Goal: Transaction & Acquisition: Book appointment/travel/reservation

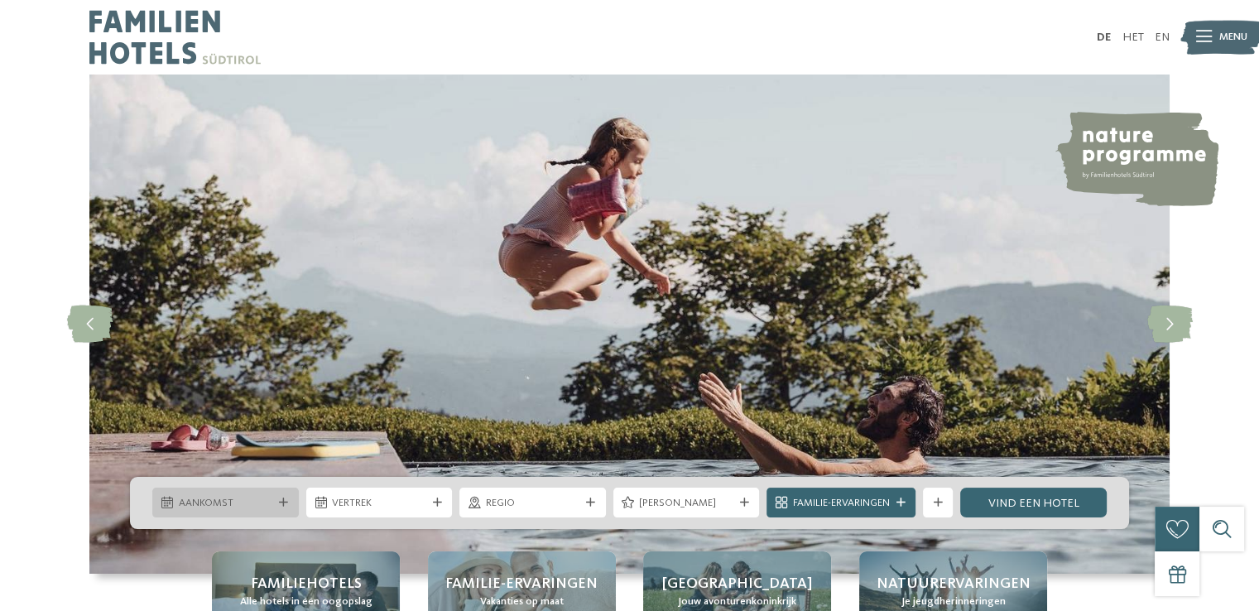
click at [282, 501] on icon at bounding box center [283, 502] width 9 height 9
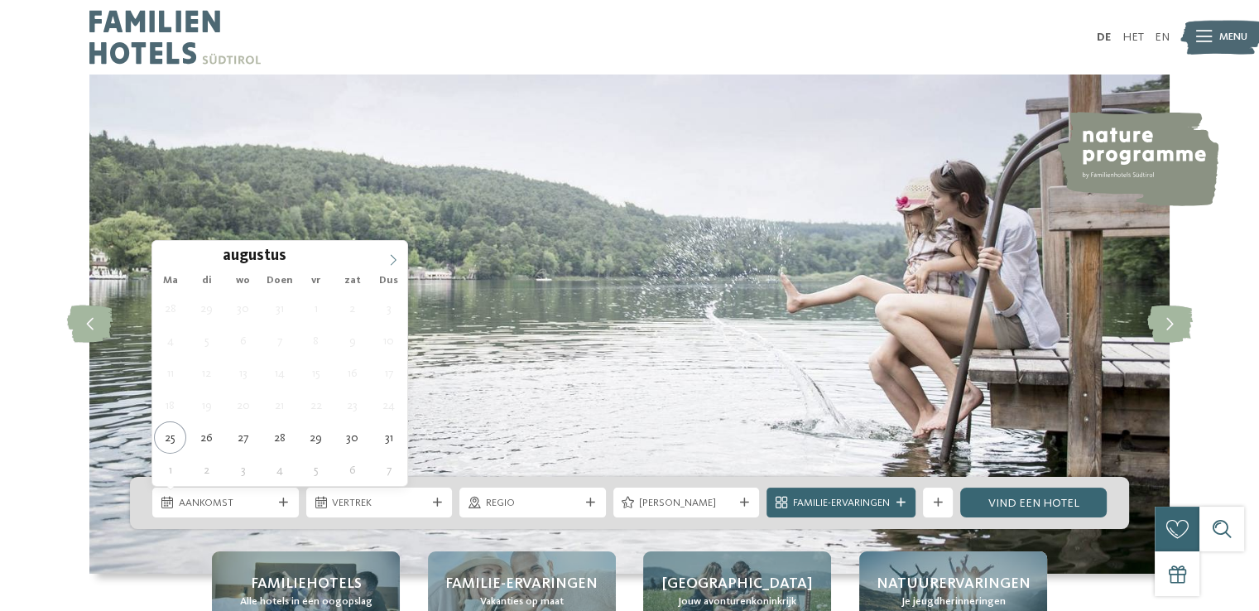
click at [394, 259] on icon at bounding box center [394, 260] width 12 height 12
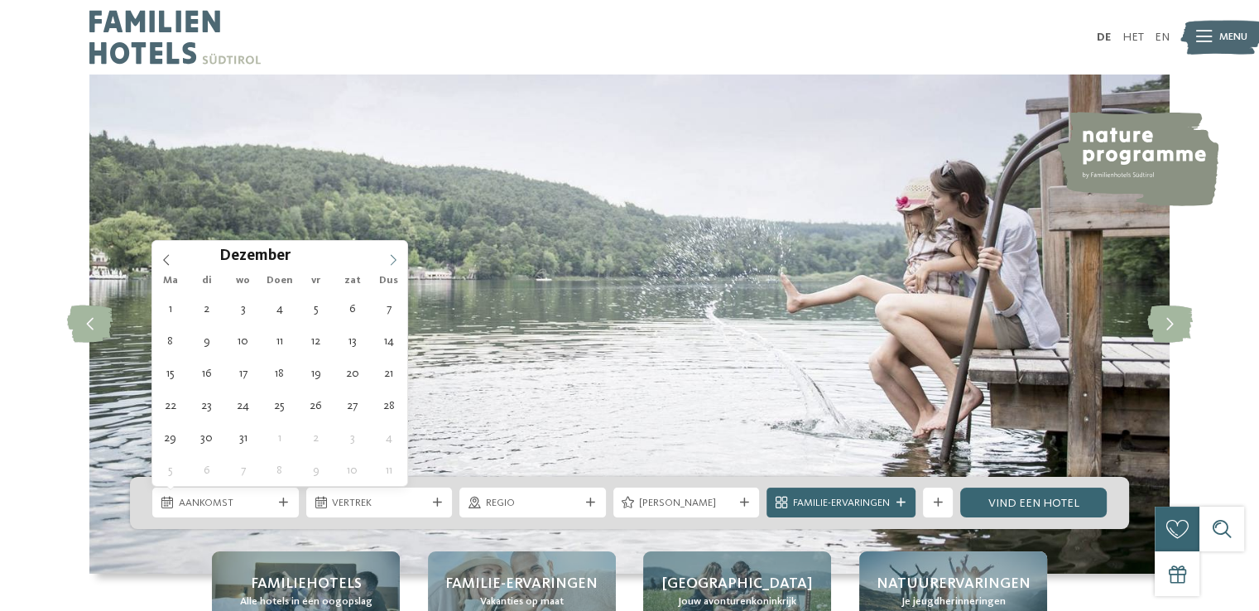
type input "****"
click at [394, 259] on icon at bounding box center [394, 260] width 12 height 12
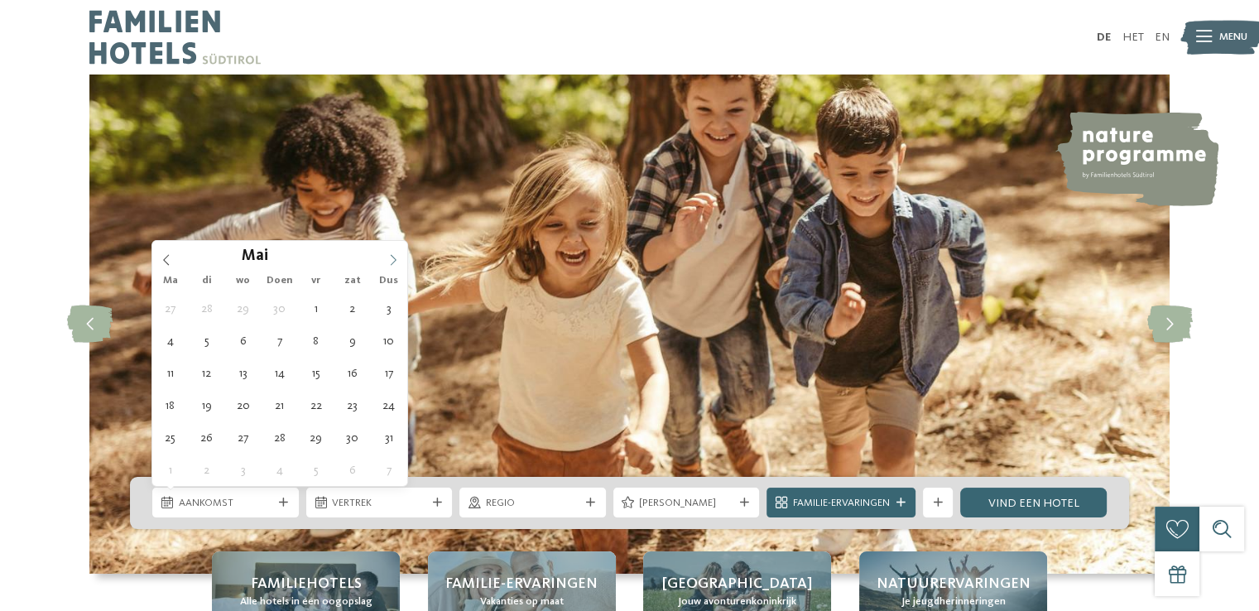
click at [394, 259] on icon at bounding box center [394, 260] width 12 height 12
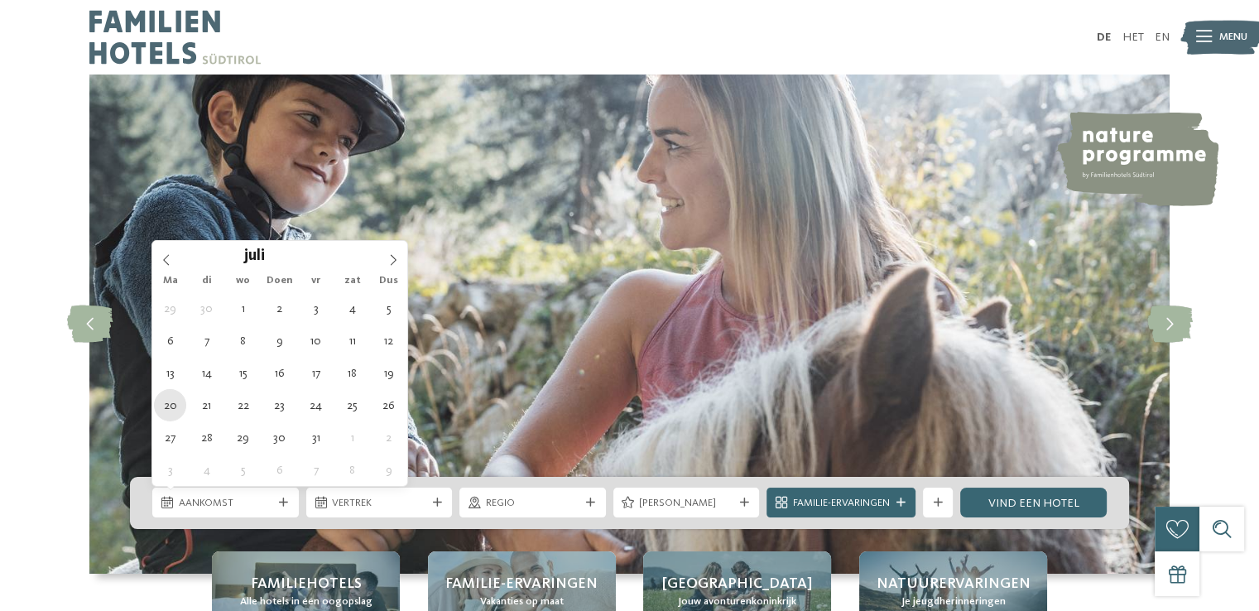
type div "20.07.2026"
type input "****"
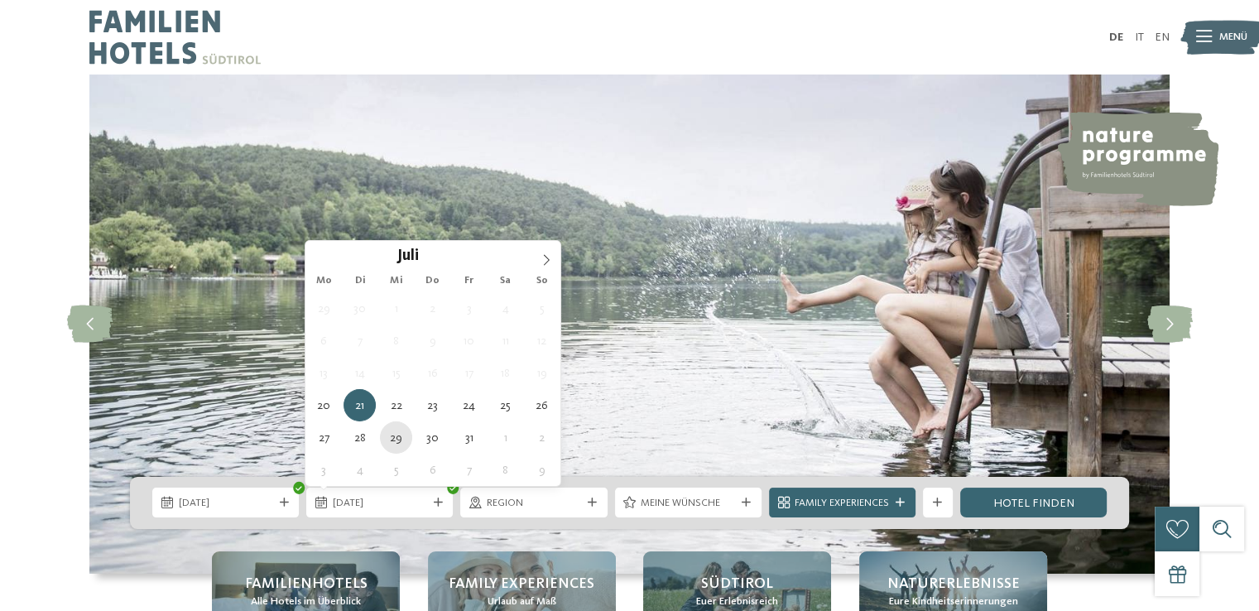
type div "29.07.2026"
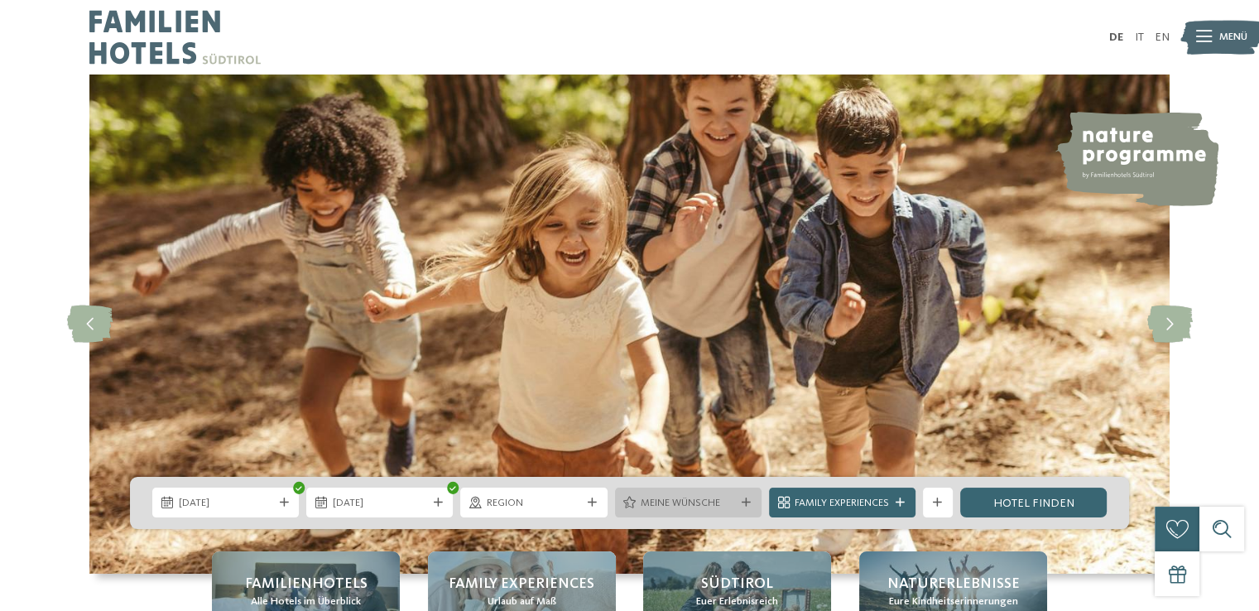
click at [745, 505] on icon at bounding box center [746, 502] width 9 height 9
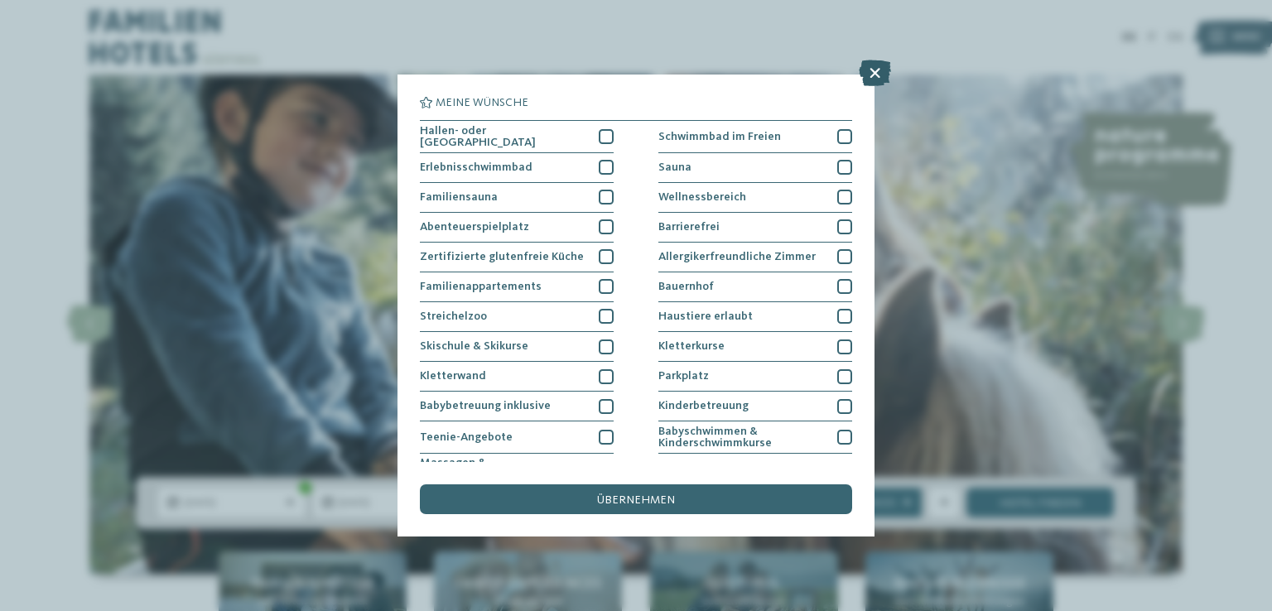
click at [871, 70] on icon at bounding box center [875, 73] width 32 height 26
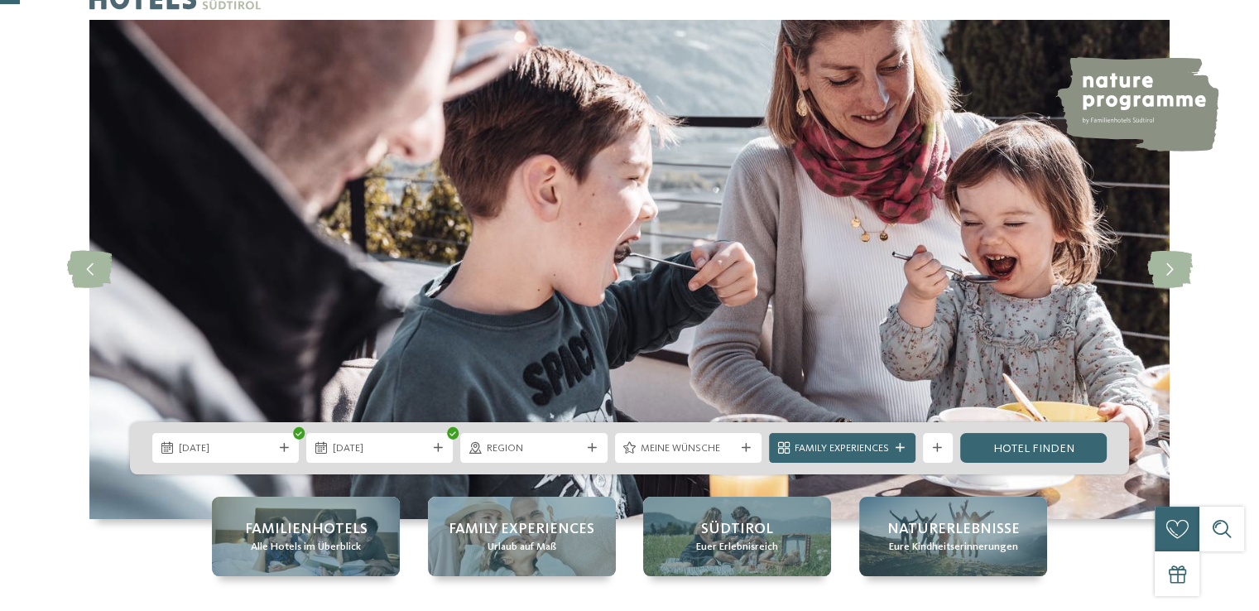
scroll to position [232, 0]
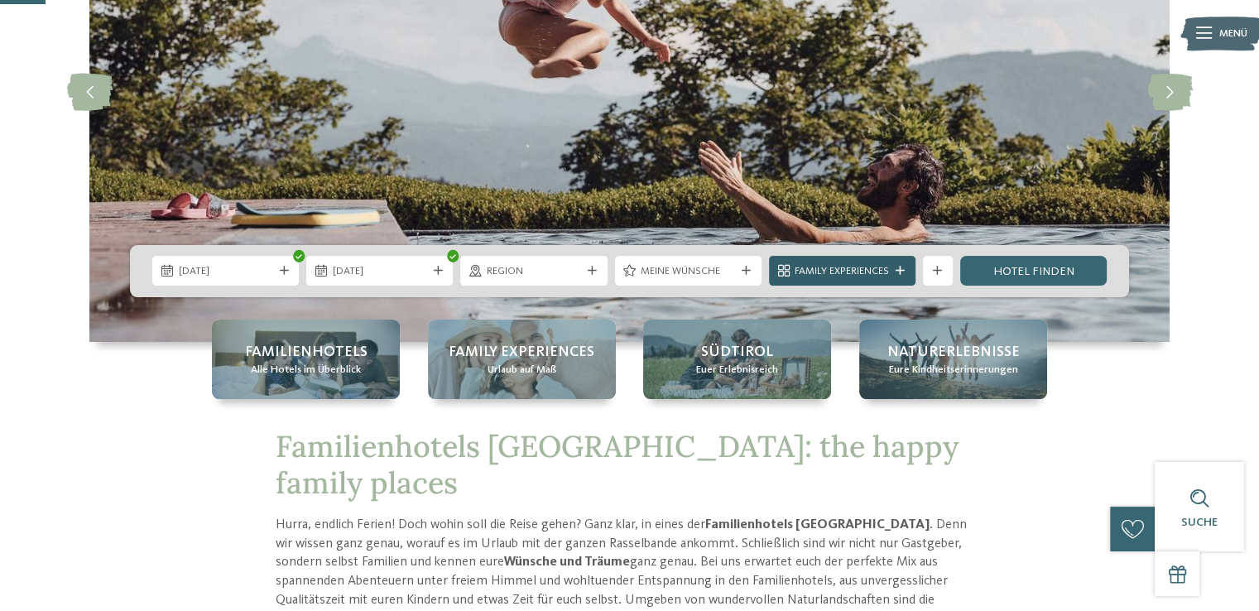
click at [902, 267] on icon at bounding box center [900, 271] width 9 height 9
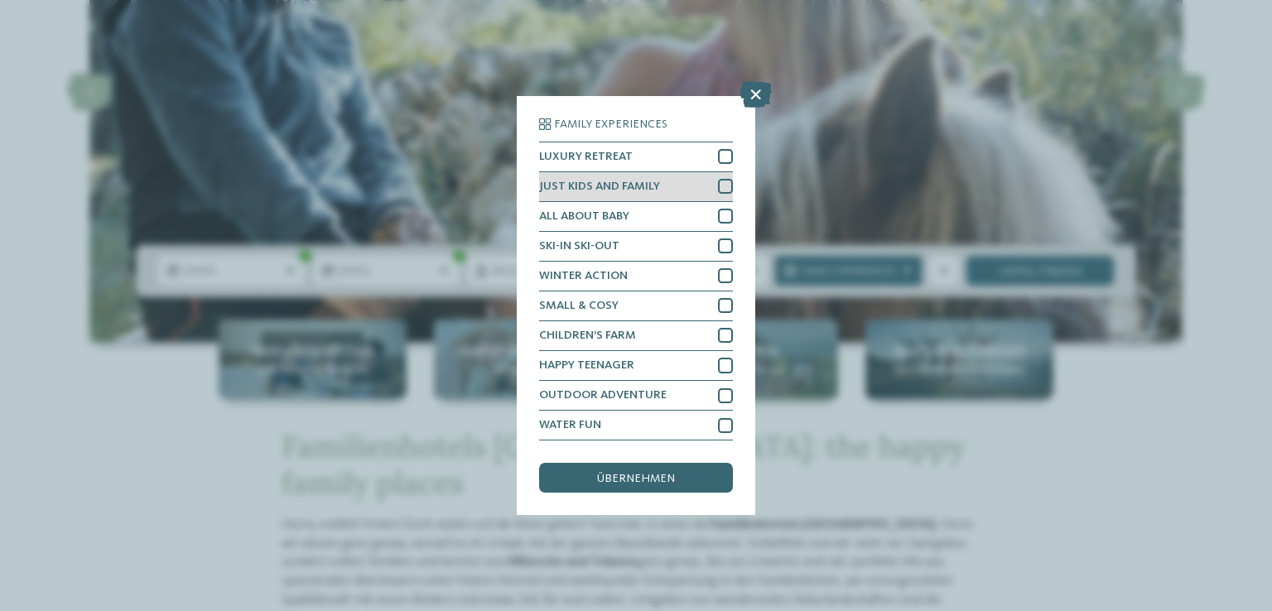
click at [729, 185] on div at bounding box center [725, 186] width 15 height 15
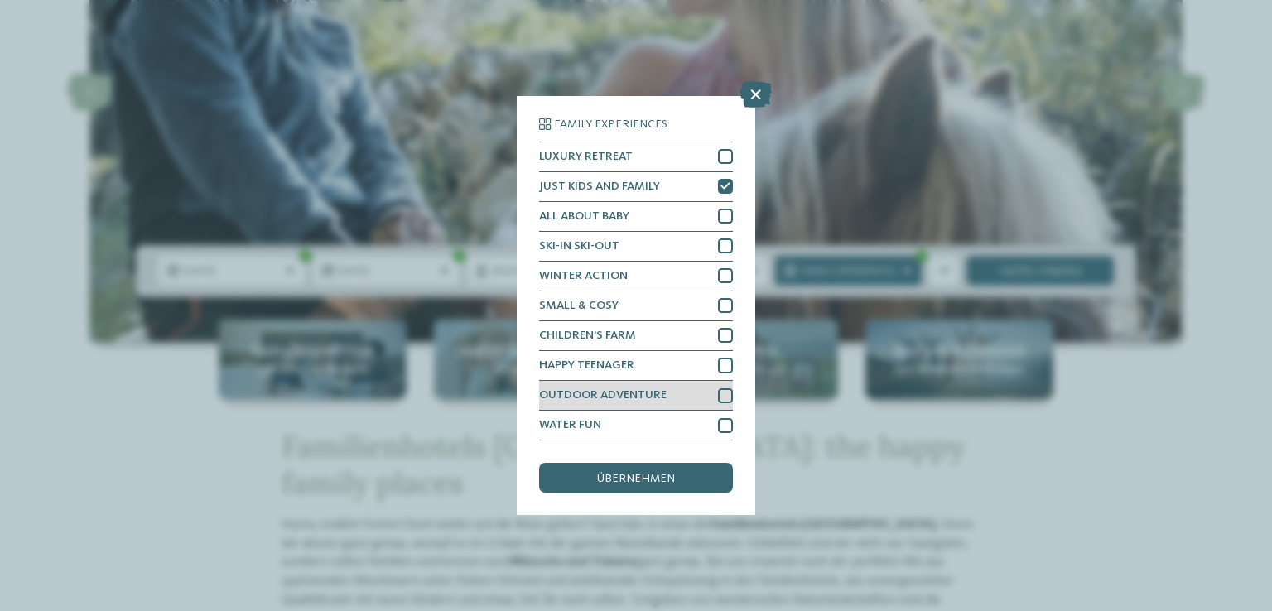
click at [725, 395] on div at bounding box center [725, 395] width 15 height 15
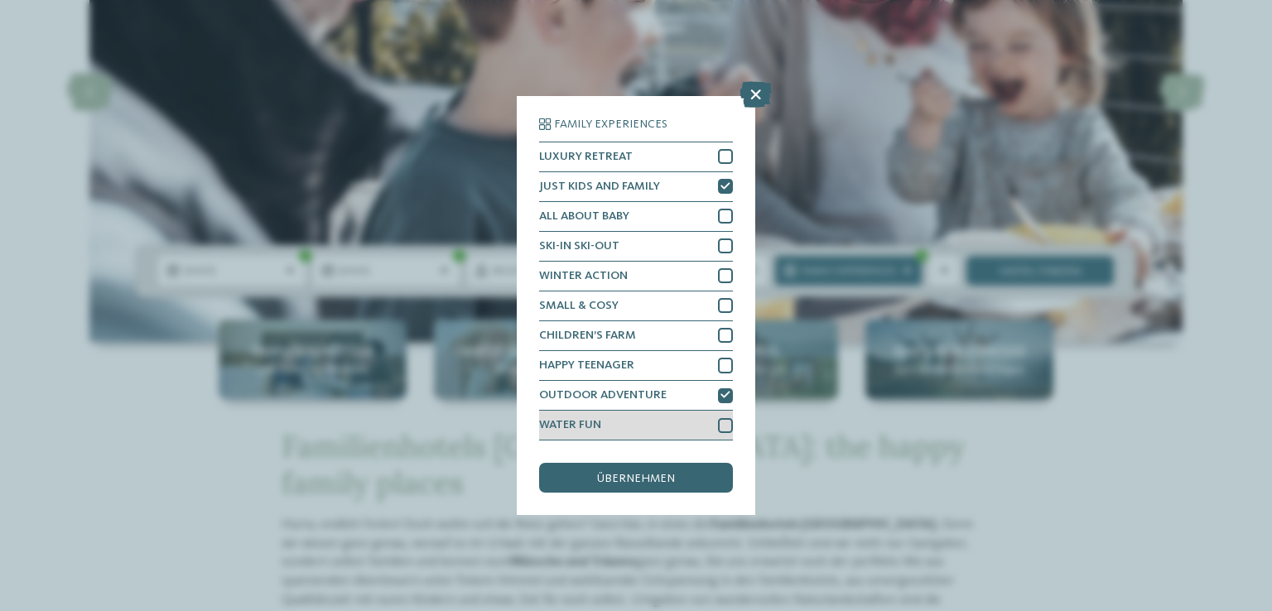
click at [723, 426] on div at bounding box center [725, 425] width 15 height 15
click at [666, 475] on span "übernehmen" at bounding box center [636, 479] width 78 height 12
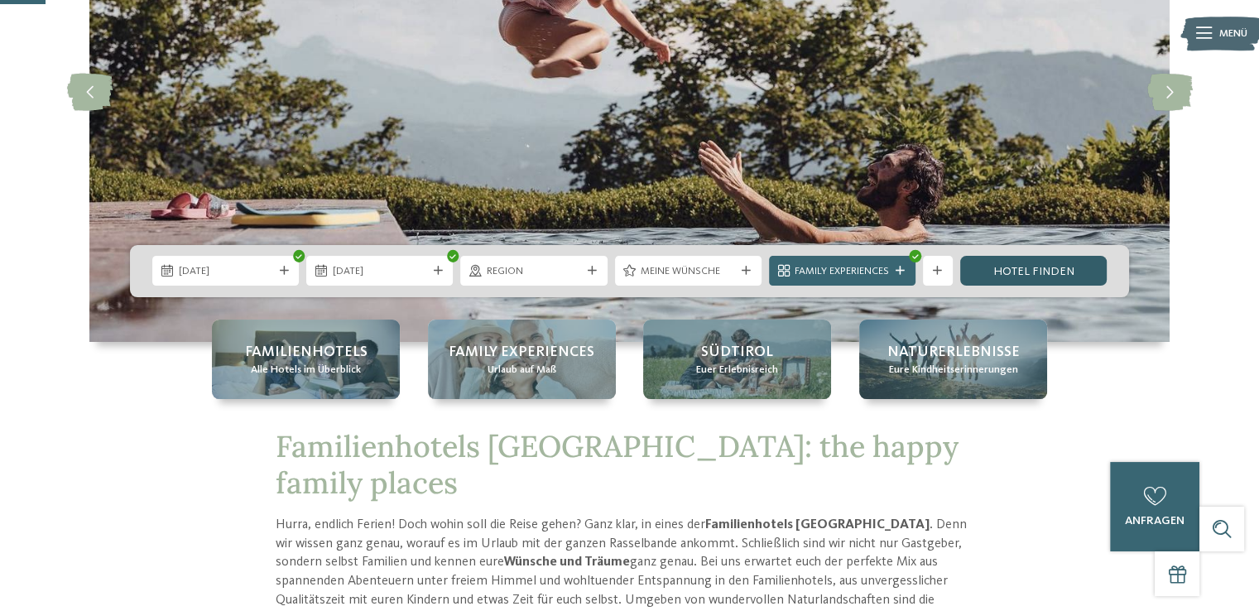
click at [1024, 269] on link "Hotel finden" at bounding box center [1033, 271] width 147 height 30
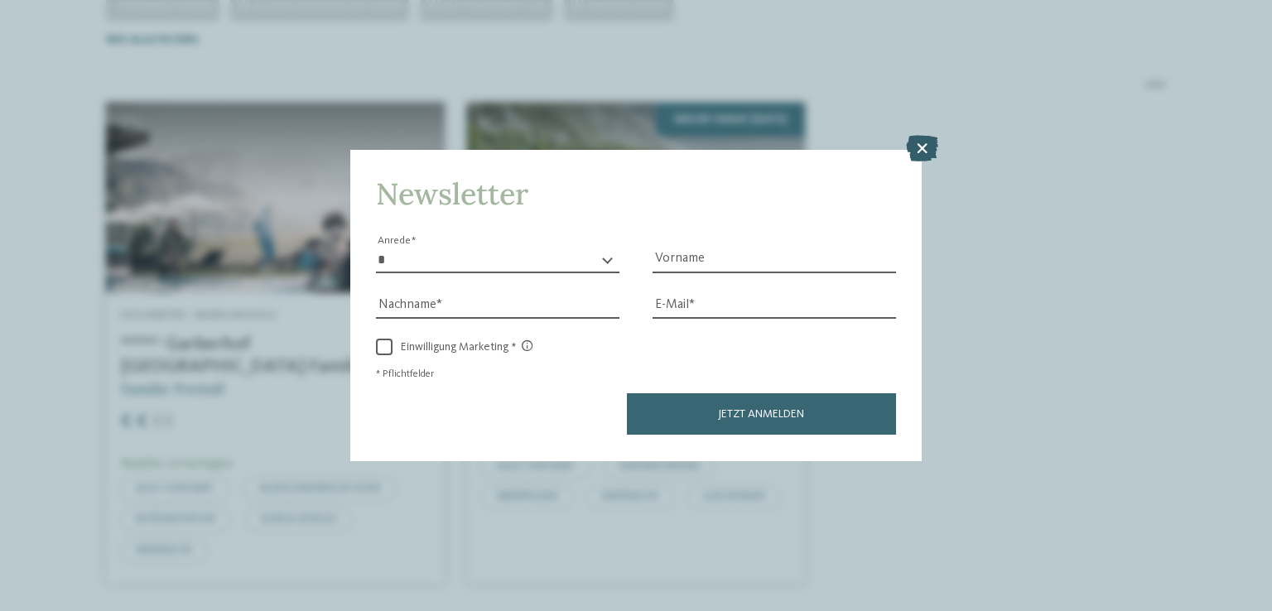
click at [921, 148] on icon at bounding box center [922, 149] width 32 height 26
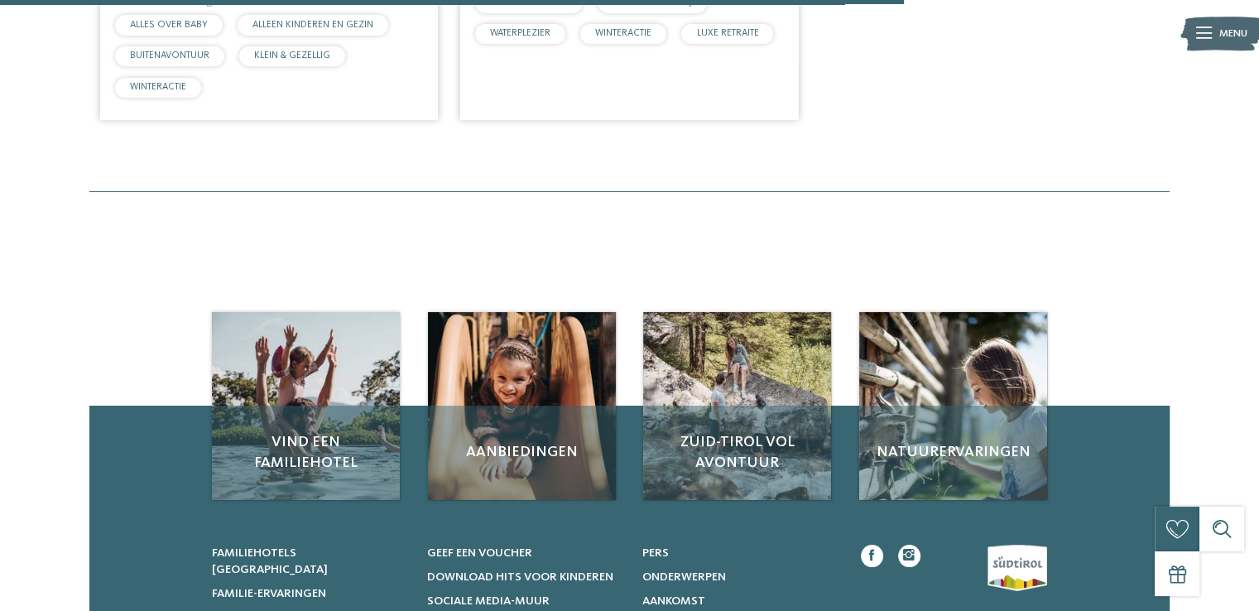
scroll to position [1031, 0]
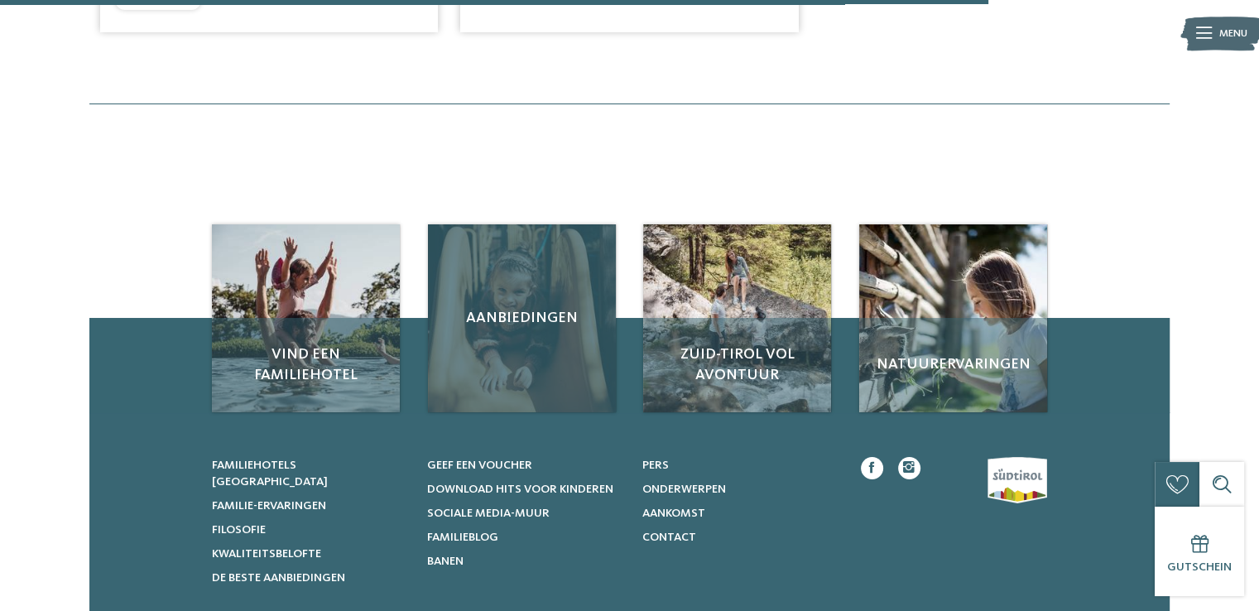
click at [504, 280] on div "Aanbiedingen" at bounding box center [522, 318] width 188 height 188
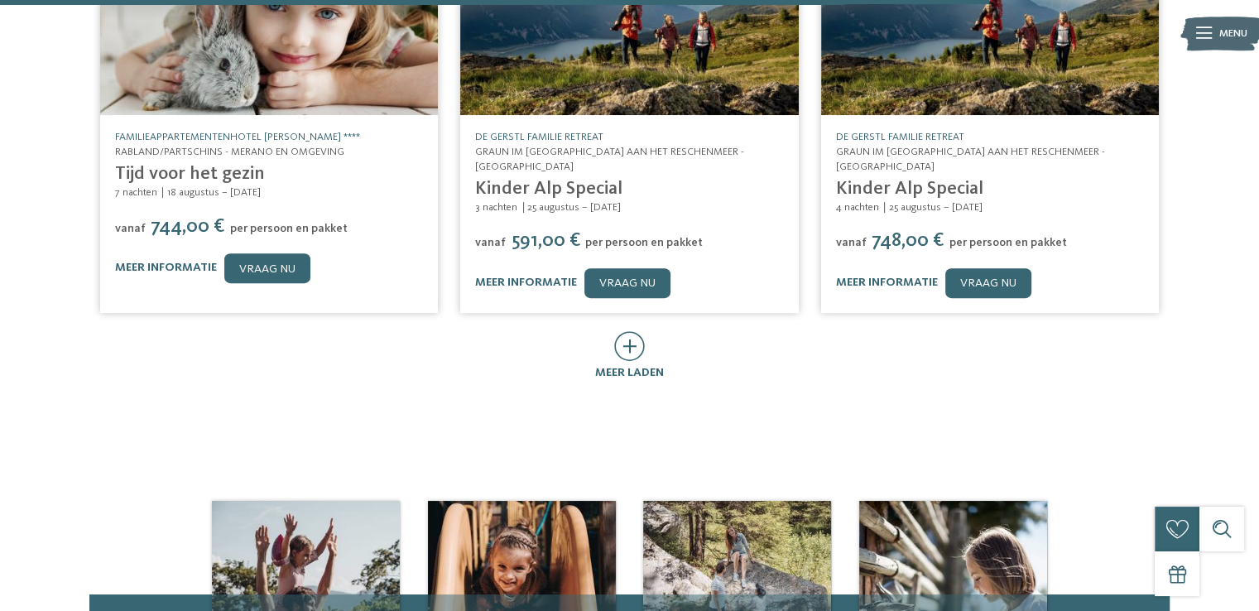
scroll to position [1115, 0]
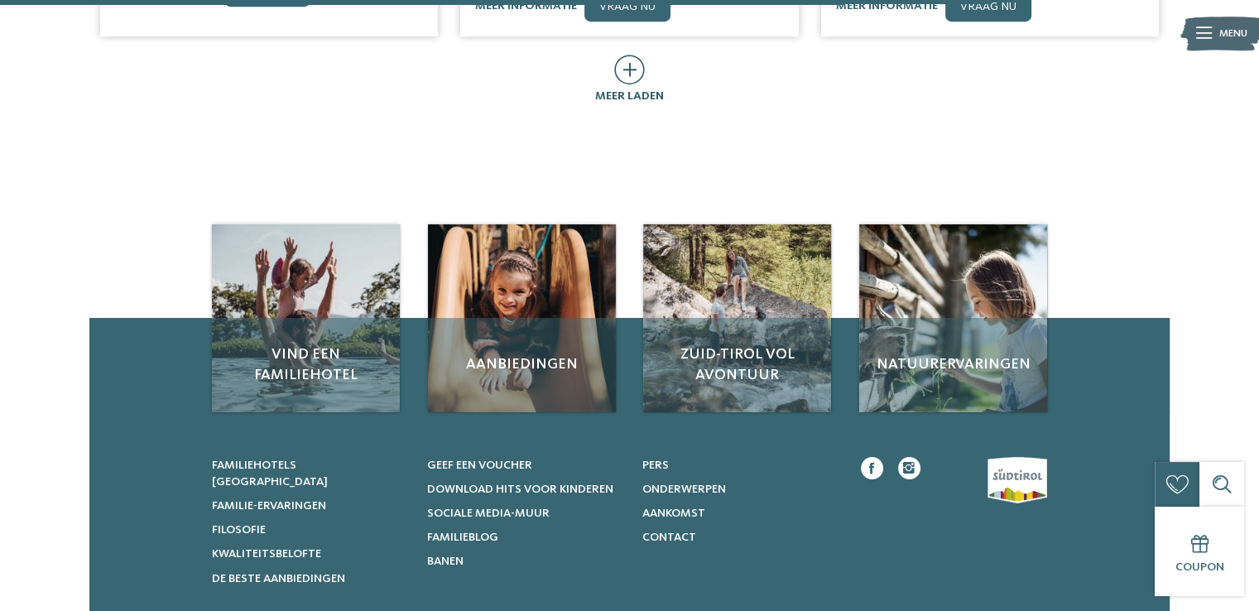
click at [632, 57] on icon at bounding box center [629, 70] width 31 height 30
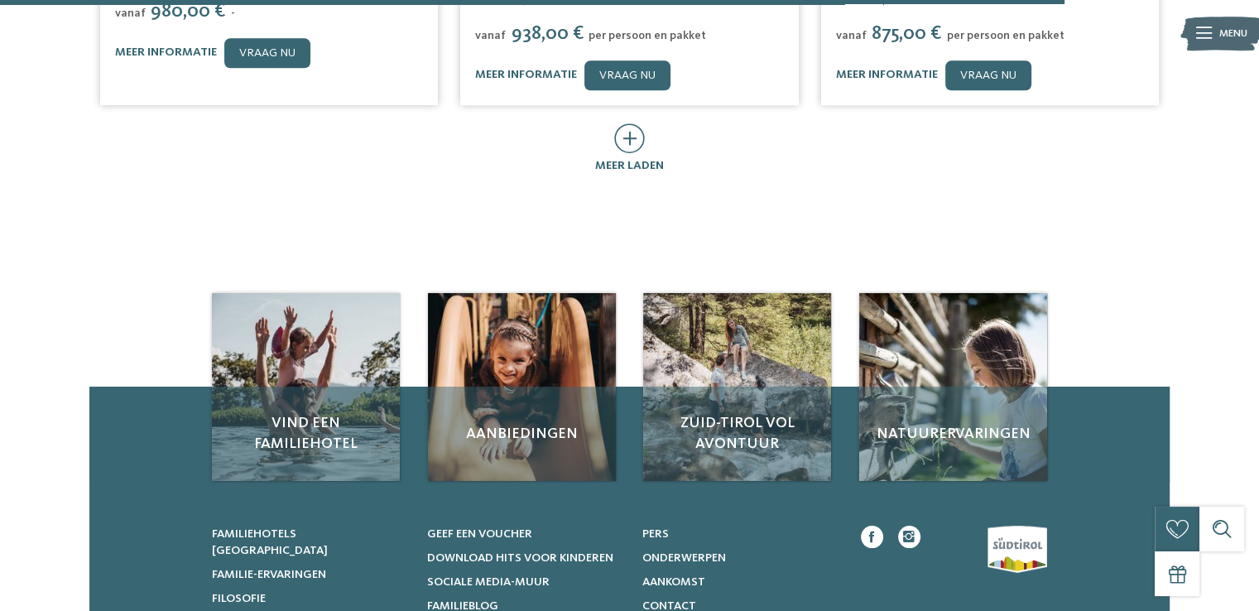
scroll to position [1887, 0]
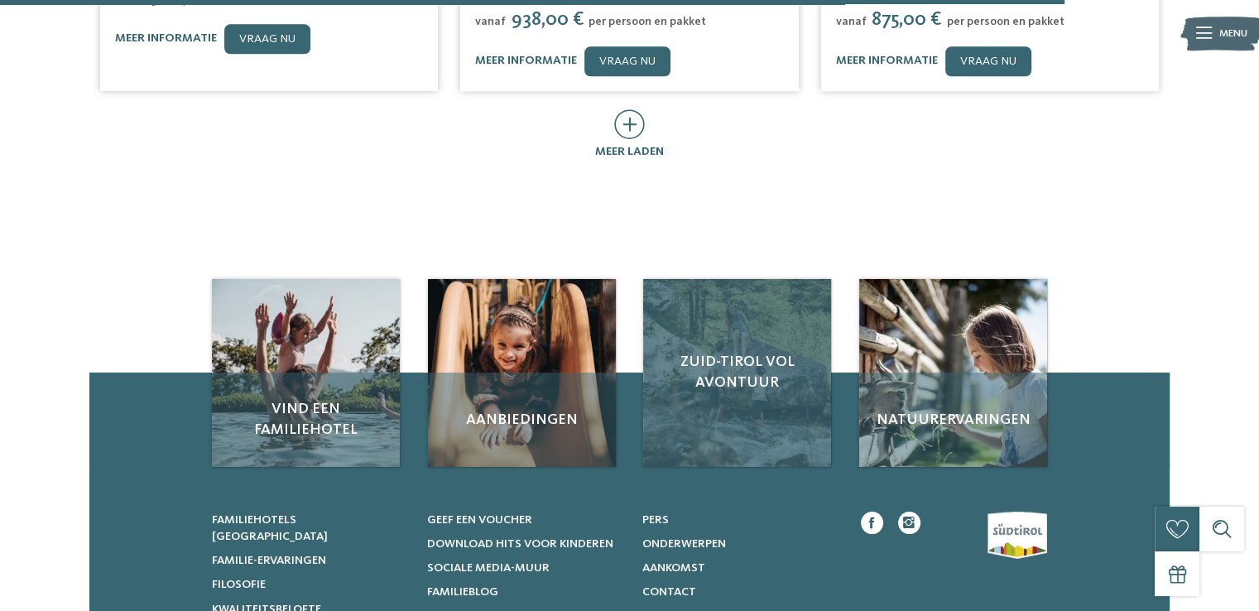
click at [758, 364] on div "Zuid-Tirol vol avontuur" at bounding box center [737, 373] width 188 height 188
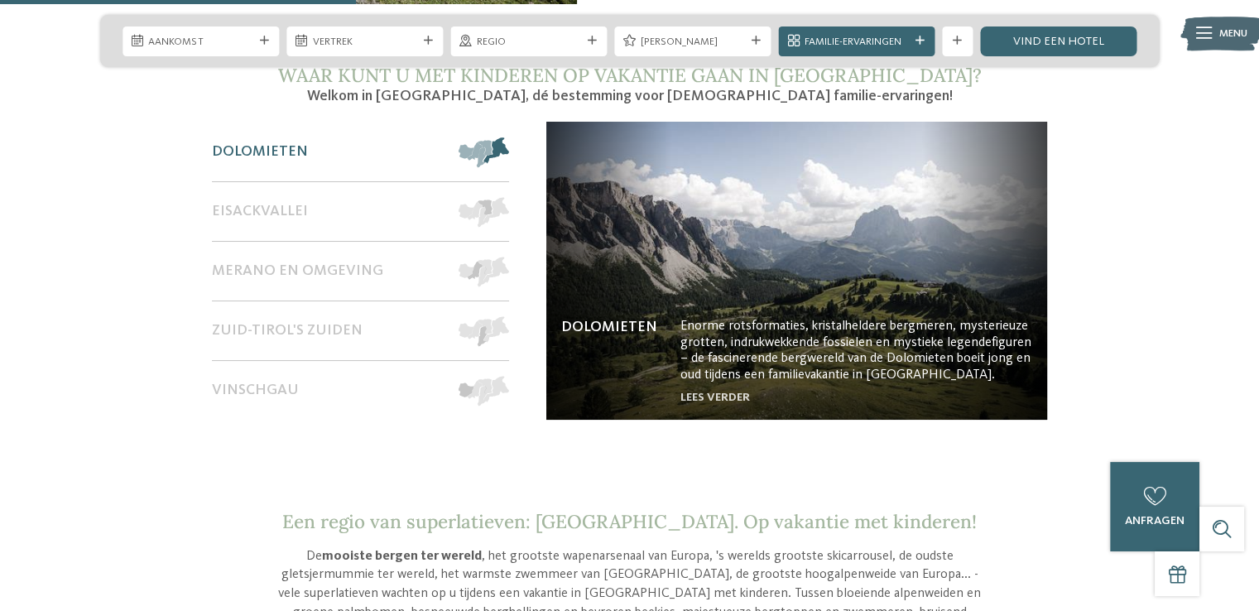
scroll to position [1115, 0]
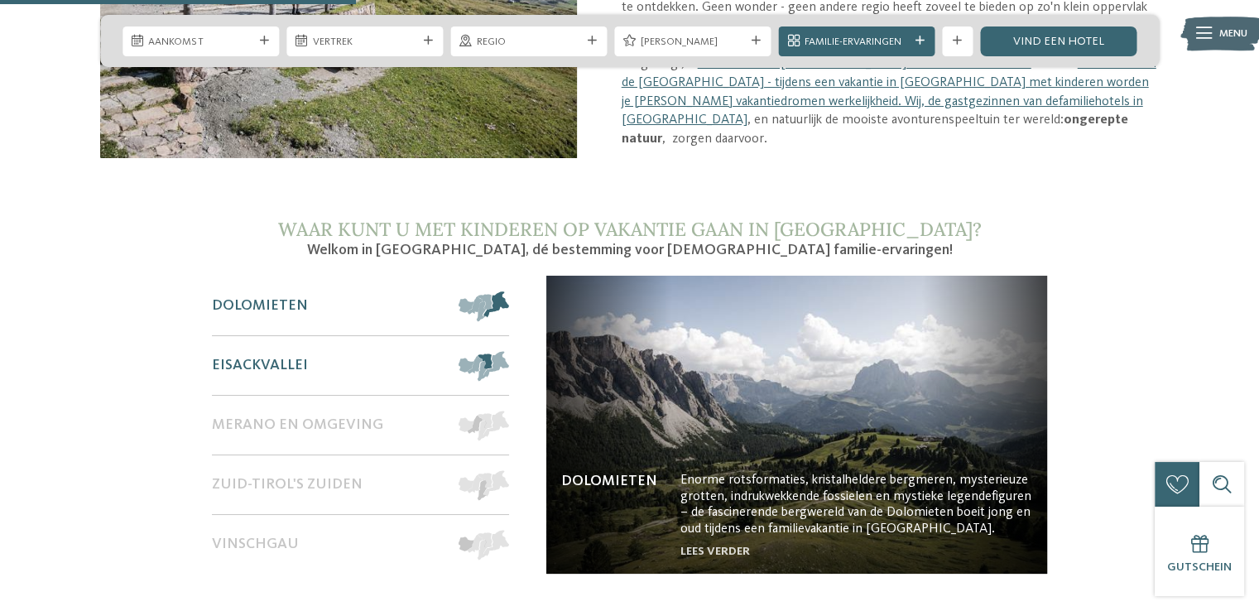
click at [287, 366] on font "Eisackvallei" at bounding box center [260, 365] width 96 height 15
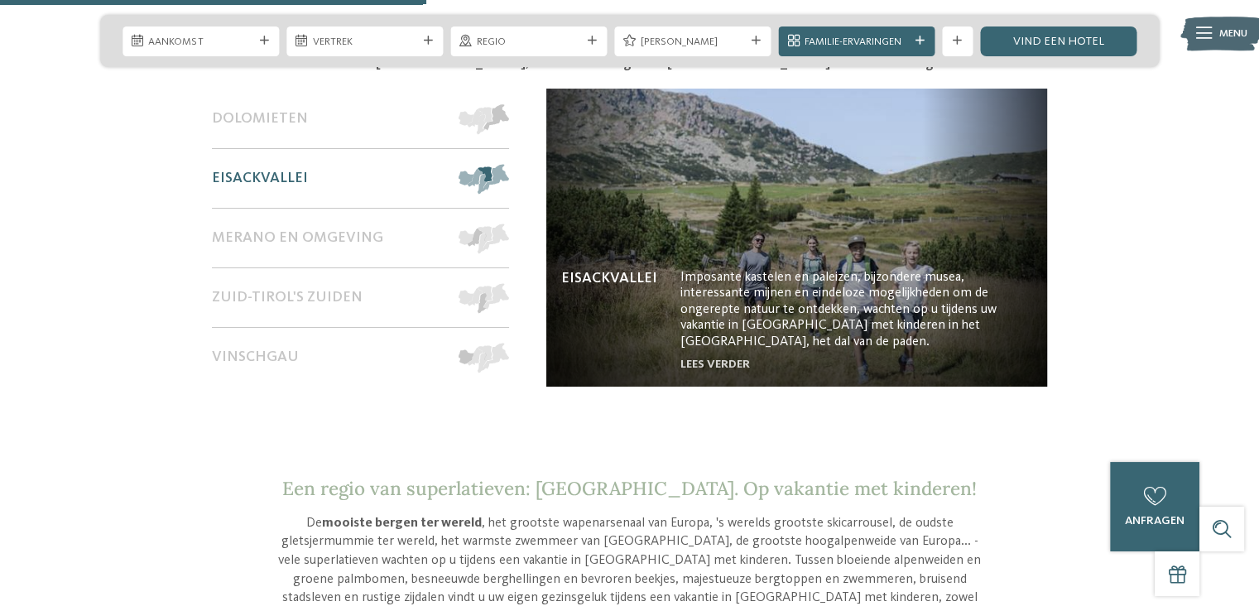
scroll to position [1335, 0]
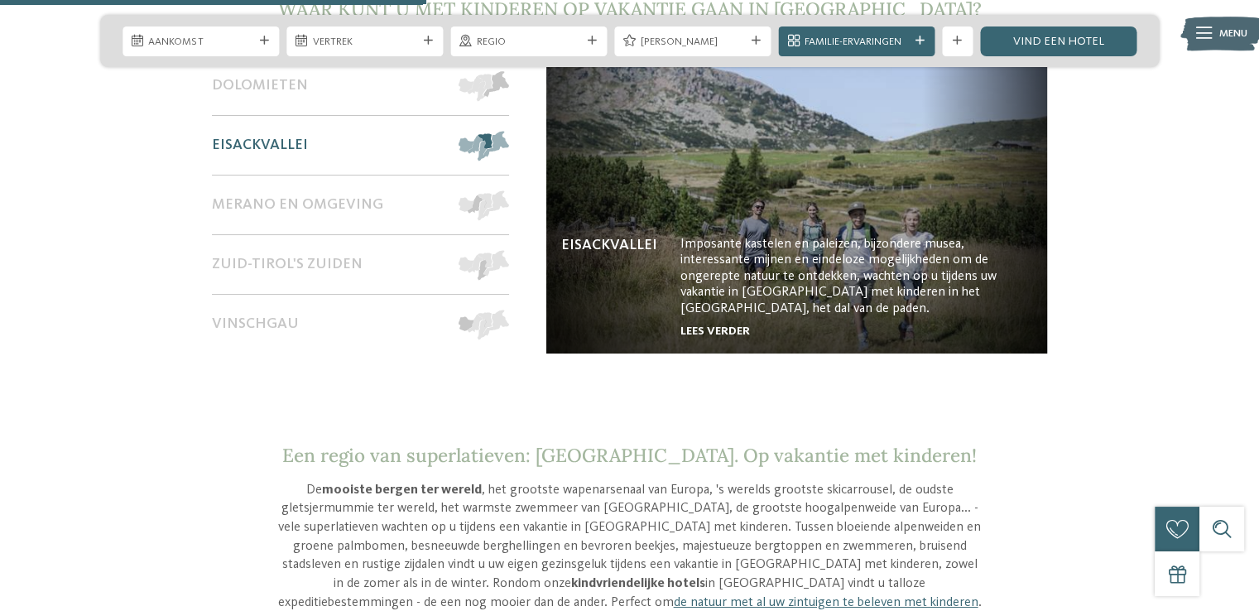
click at [725, 328] on font "lees verder" at bounding box center [716, 331] width 70 height 12
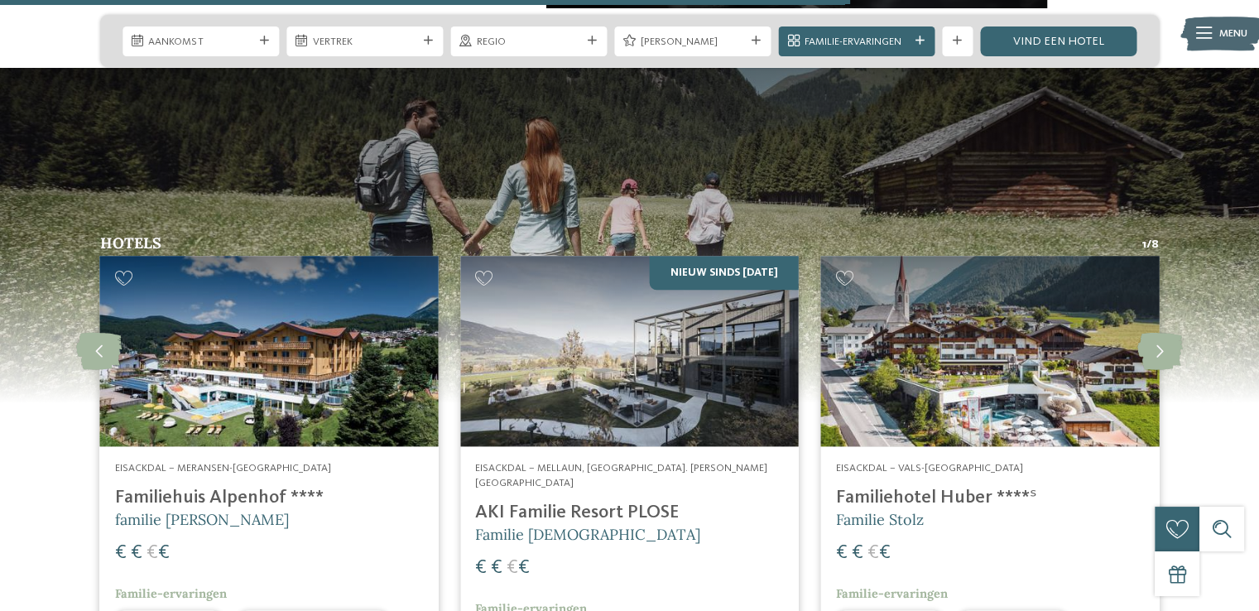
scroll to position [1931, 0]
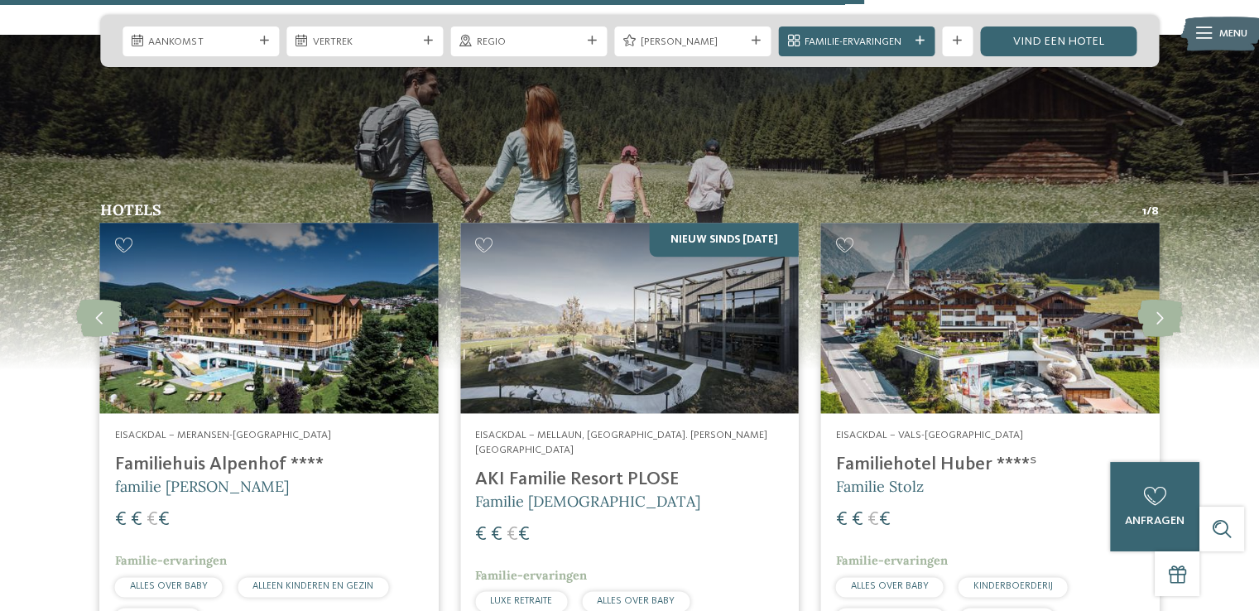
click at [238, 299] on img at bounding box center [269, 318] width 338 height 190
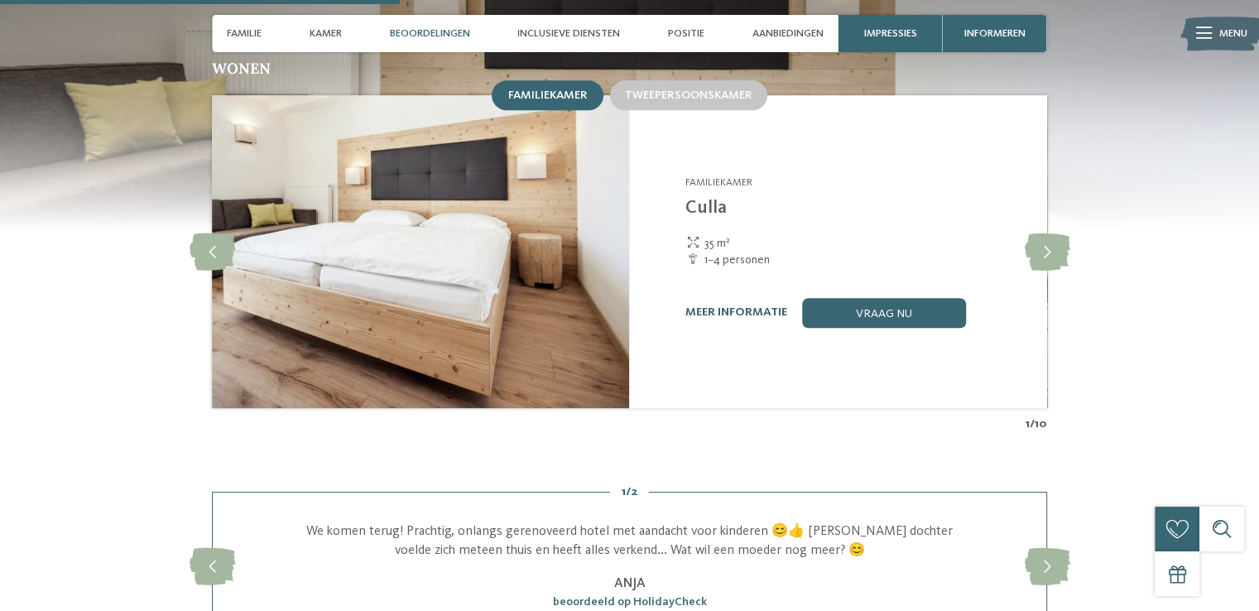
scroll to position [1622, 0]
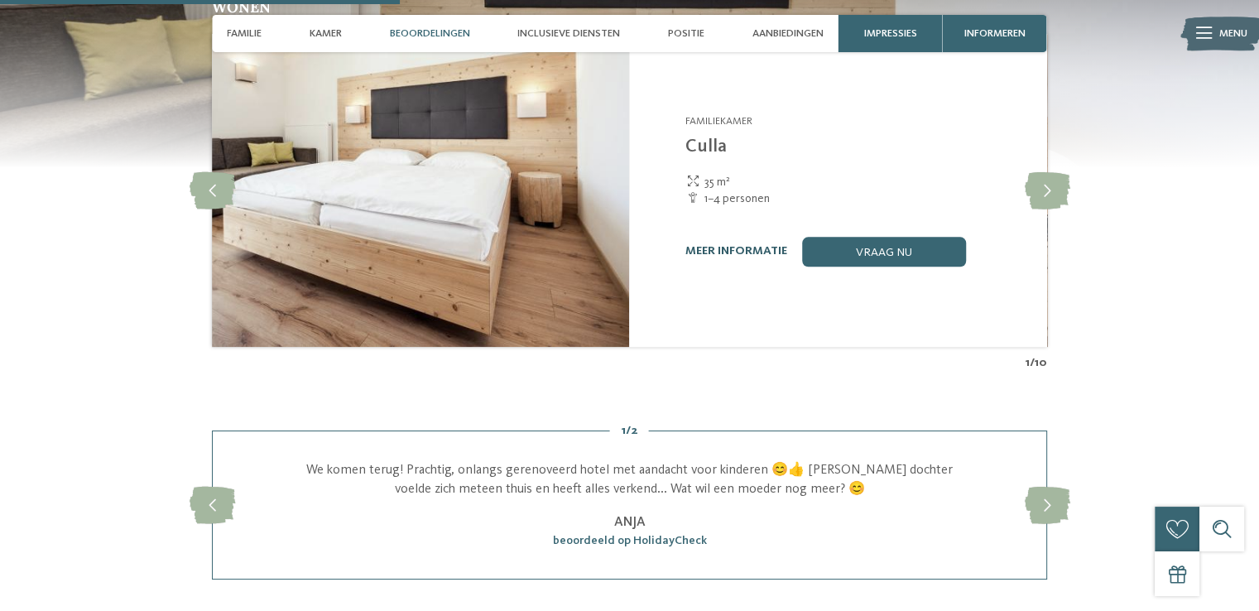
click at [729, 245] on font "meer informatie" at bounding box center [737, 251] width 102 height 12
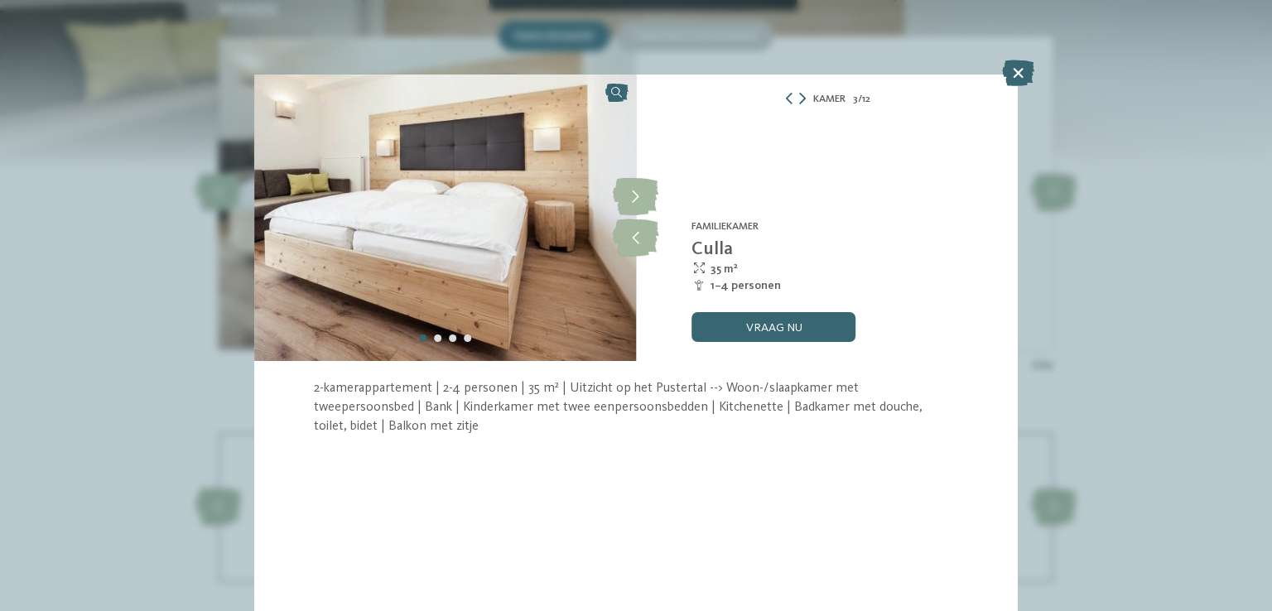
click at [803, 99] on icon at bounding box center [802, 99] width 7 height 12
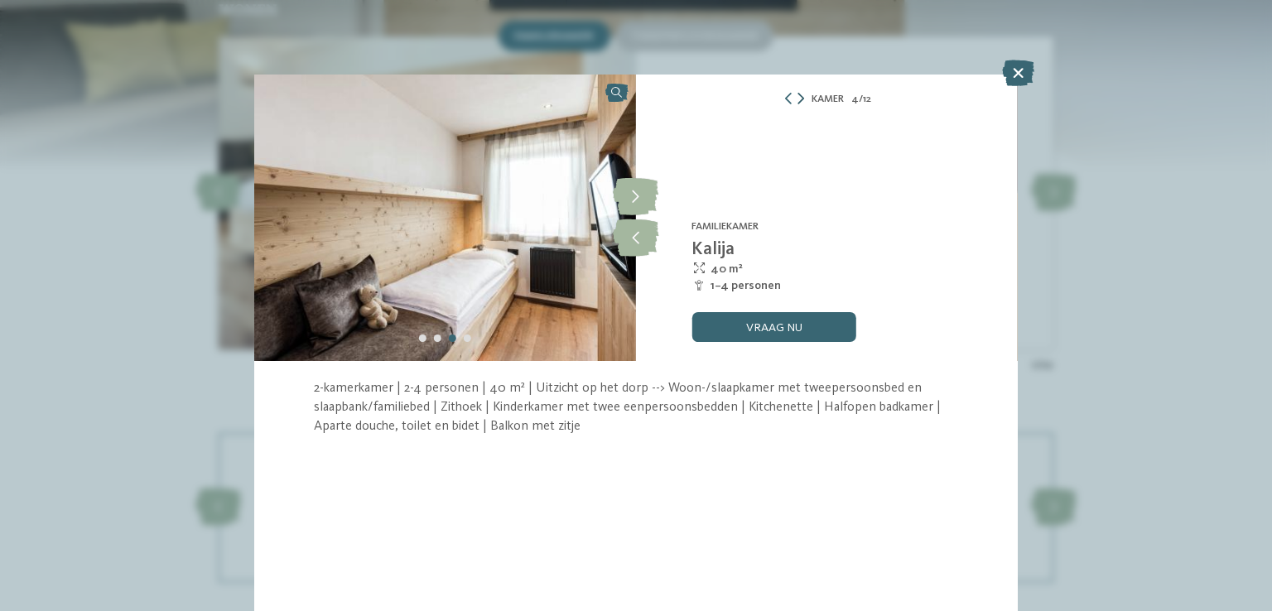
click at [803, 99] on icon at bounding box center [800, 99] width 7 height 12
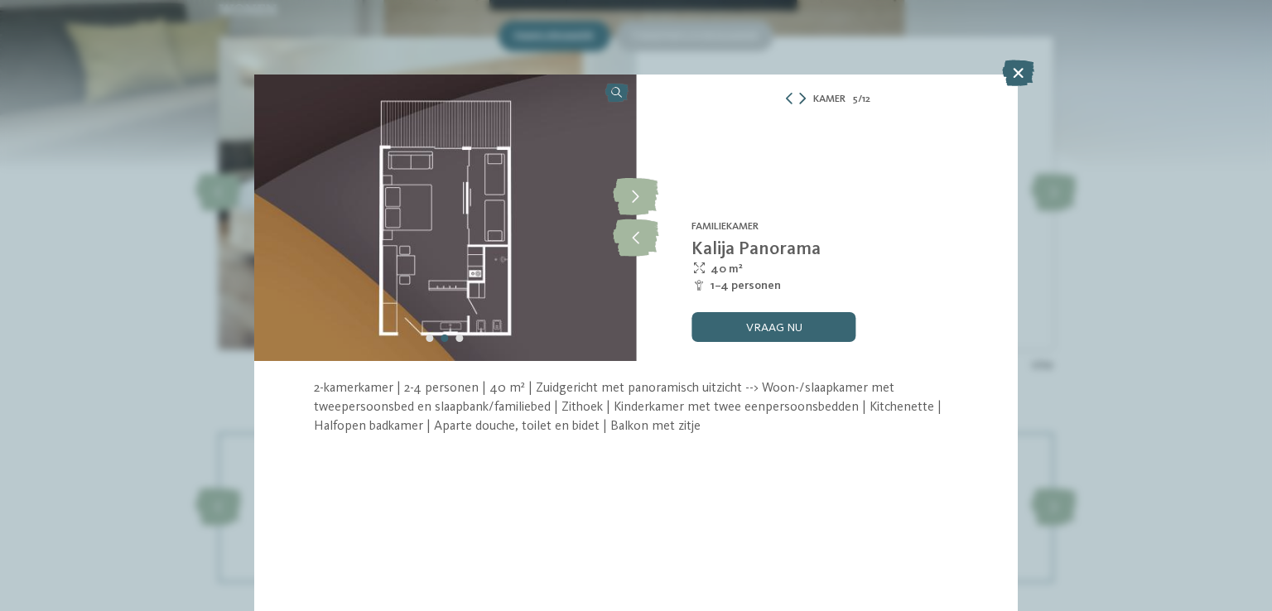
click at [803, 99] on icon at bounding box center [802, 99] width 7 height 12
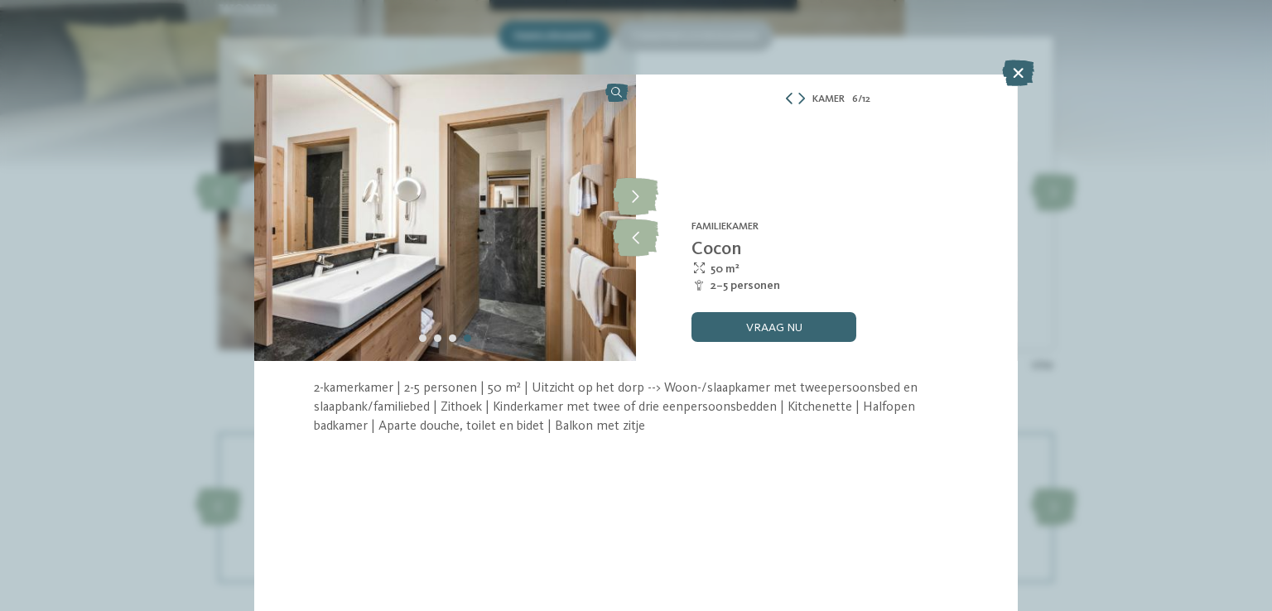
click at [785, 100] on icon at bounding box center [789, 99] width 12 height 12
click at [785, 100] on icon at bounding box center [788, 99] width 12 height 12
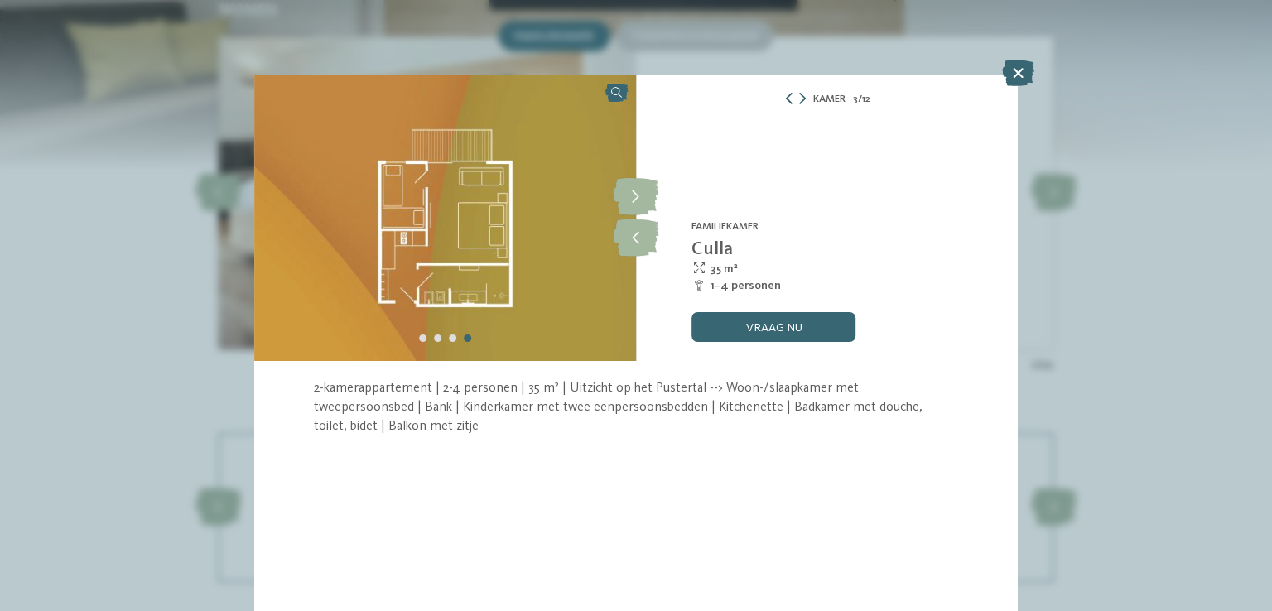
click at [785, 100] on icon at bounding box center [789, 99] width 12 height 12
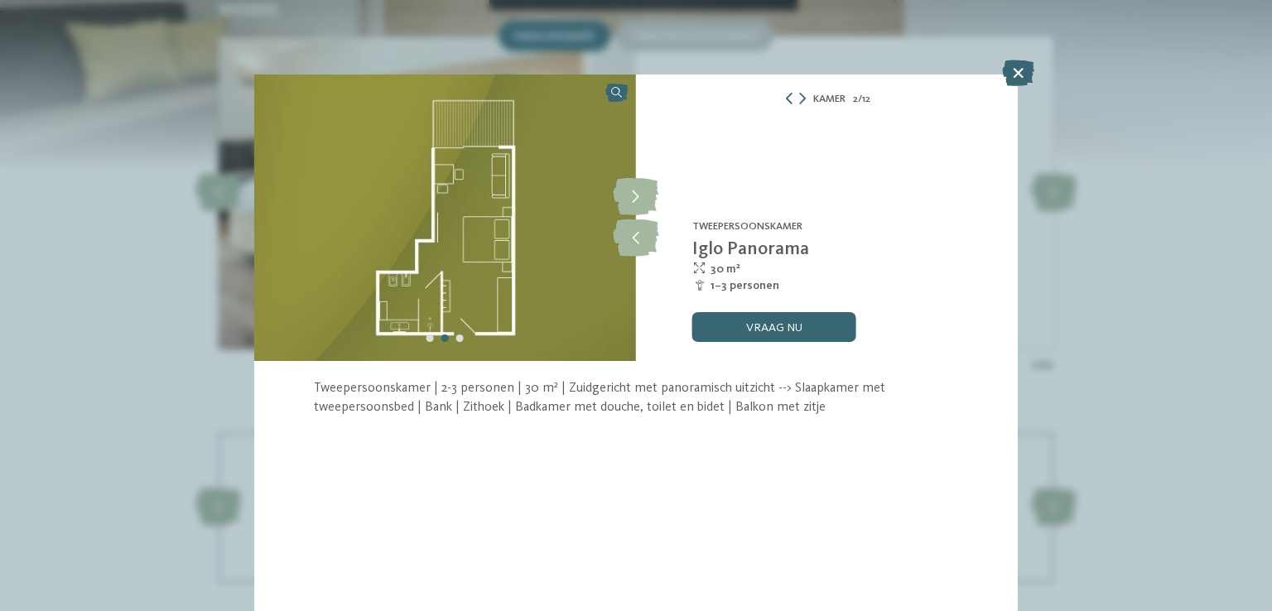
click at [785, 100] on icon at bounding box center [789, 99] width 12 height 12
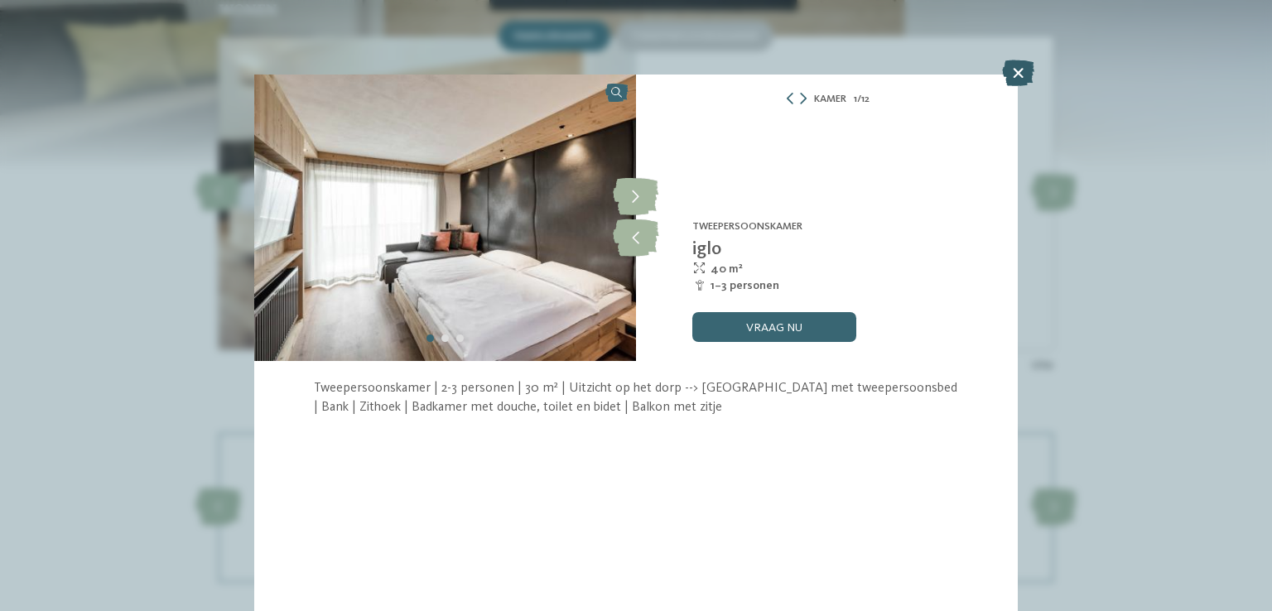
click at [1018, 72] on icon at bounding box center [1018, 73] width 32 height 26
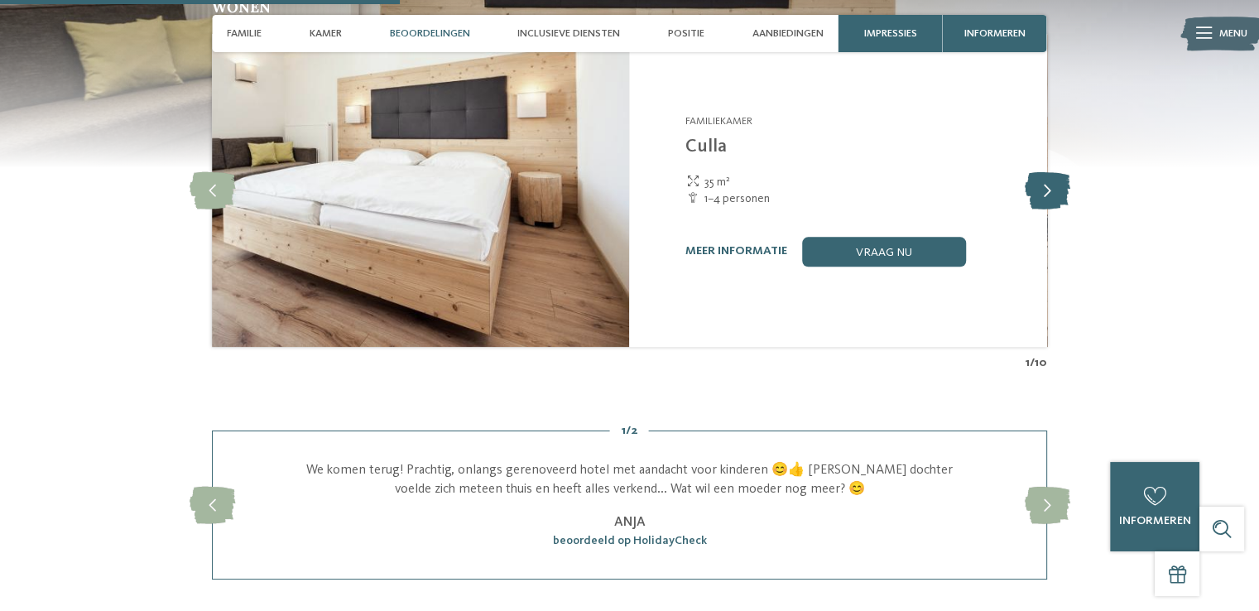
click at [1044, 173] on icon at bounding box center [1047, 189] width 46 height 37
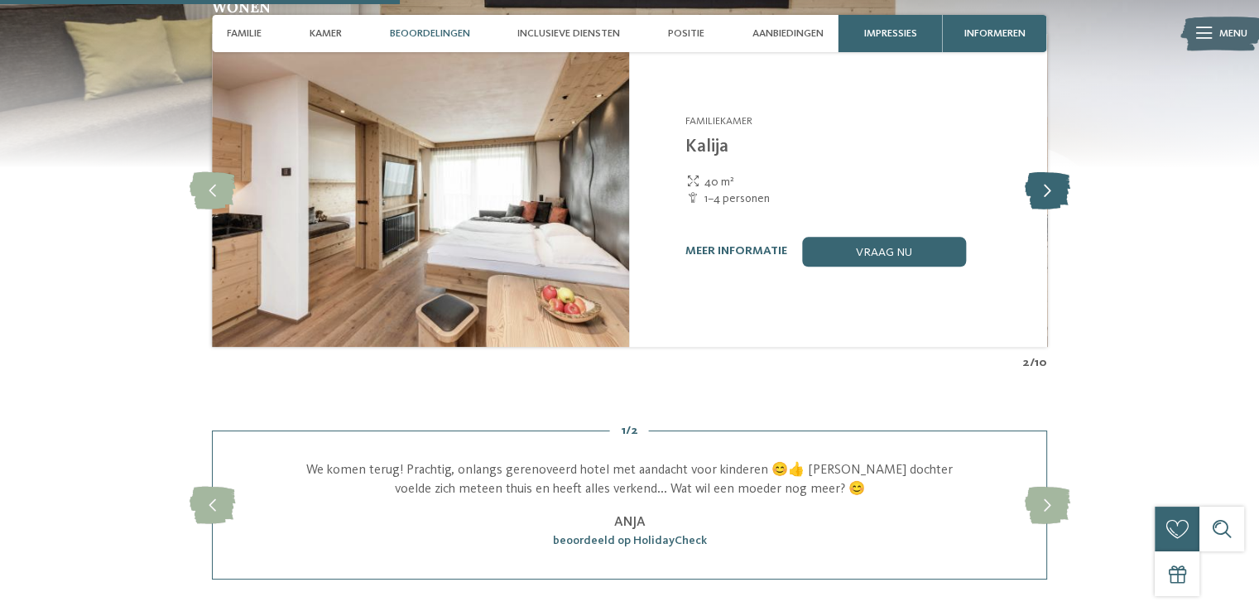
click at [1044, 173] on icon at bounding box center [1047, 189] width 46 height 37
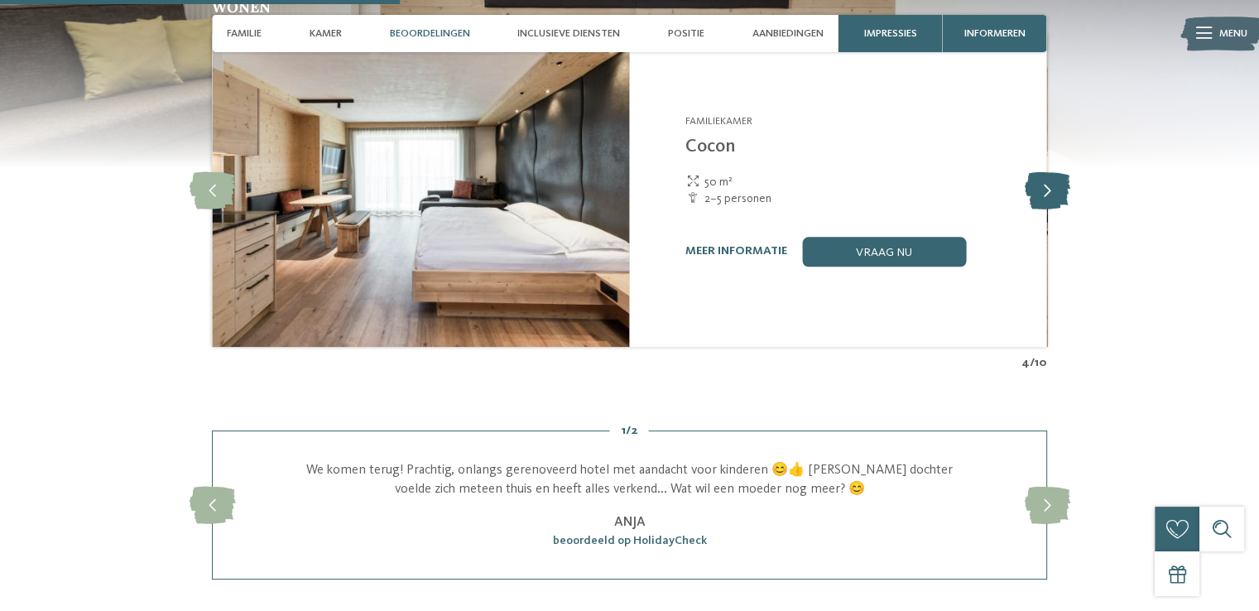
click at [1044, 173] on icon at bounding box center [1047, 189] width 46 height 37
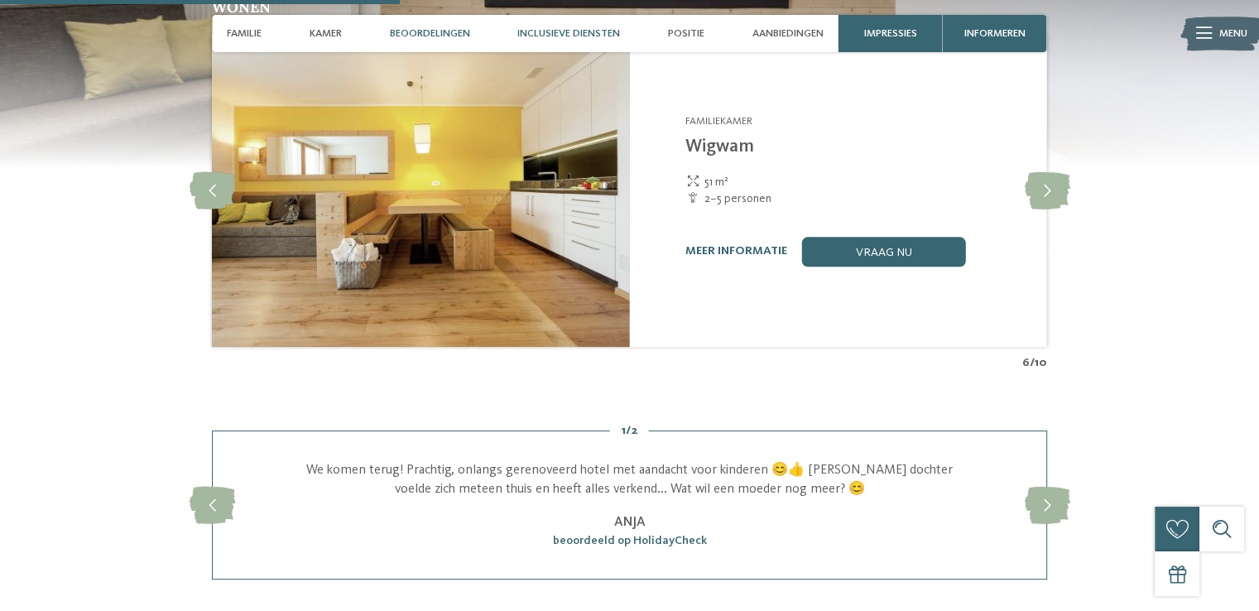
click at [561, 36] on font "Inclusieve diensten" at bounding box center [569, 33] width 103 height 11
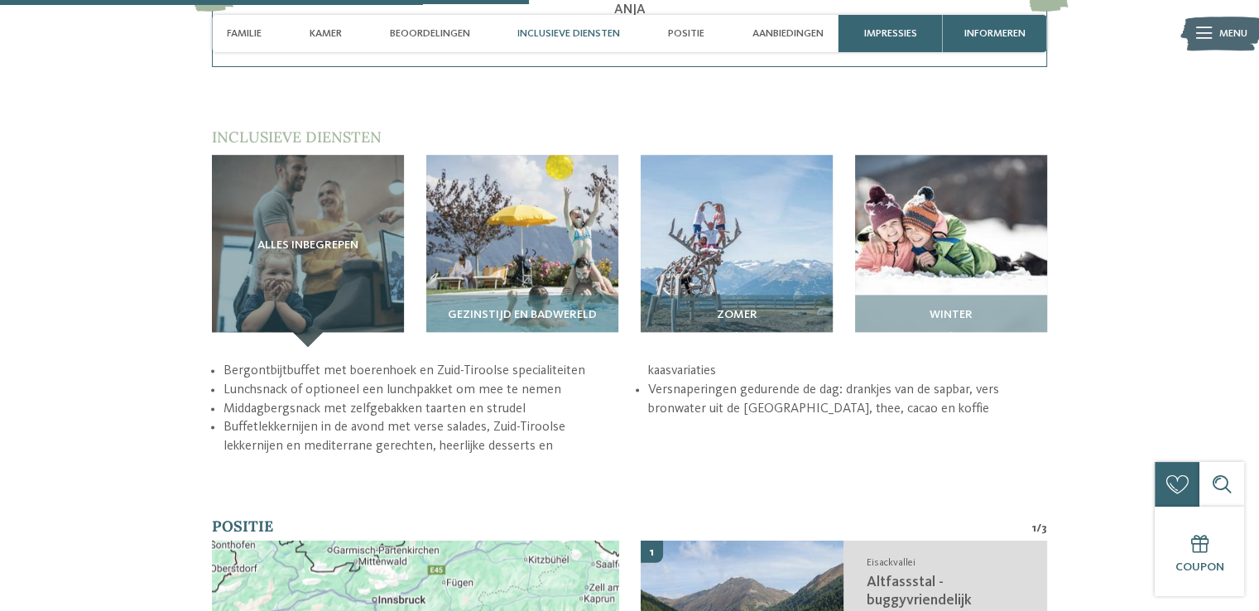
scroll to position [2153, 0]
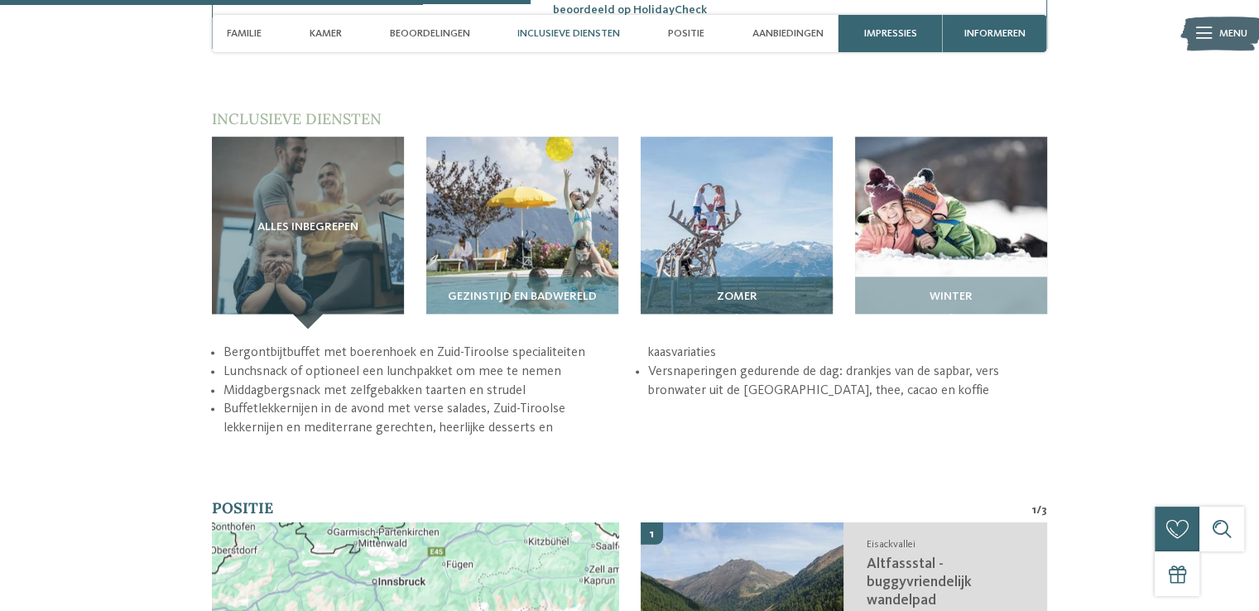
click at [711, 253] on img at bounding box center [737, 233] width 192 height 192
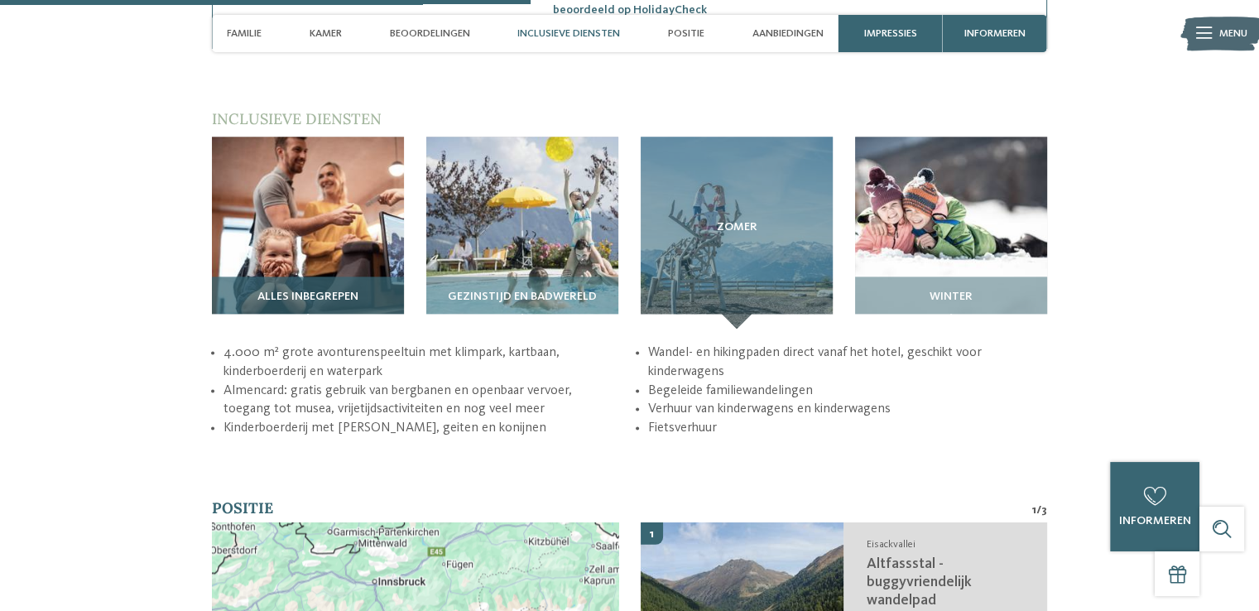
click at [268, 188] on img at bounding box center [308, 233] width 192 height 192
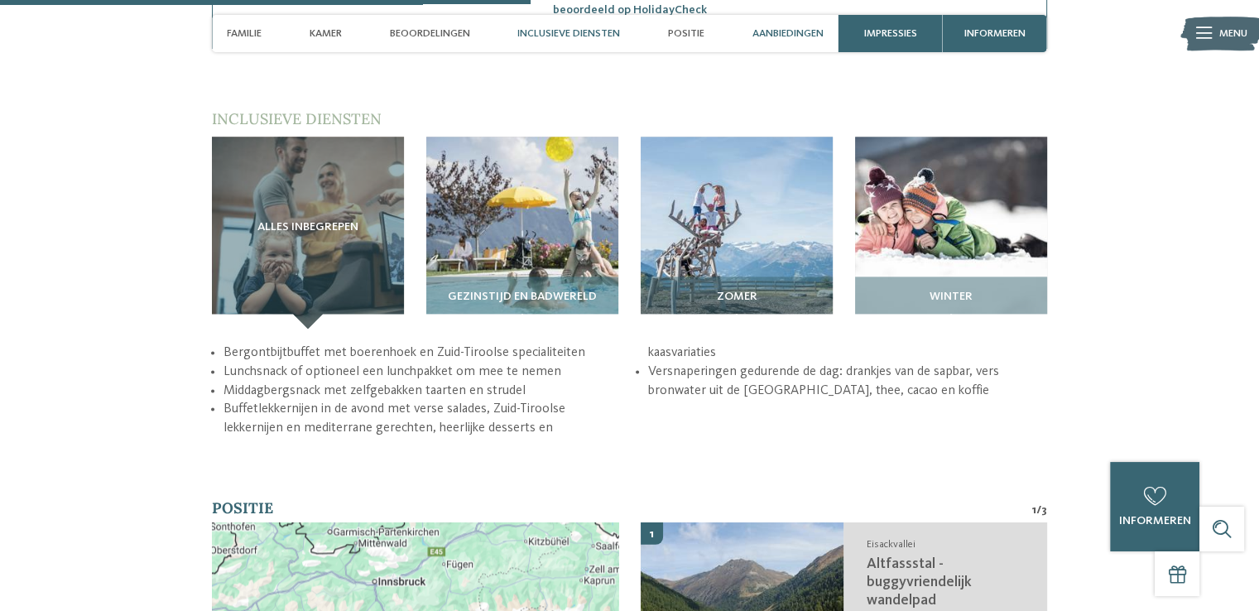
click at [800, 31] on font "Aanbiedingen" at bounding box center [788, 33] width 71 height 11
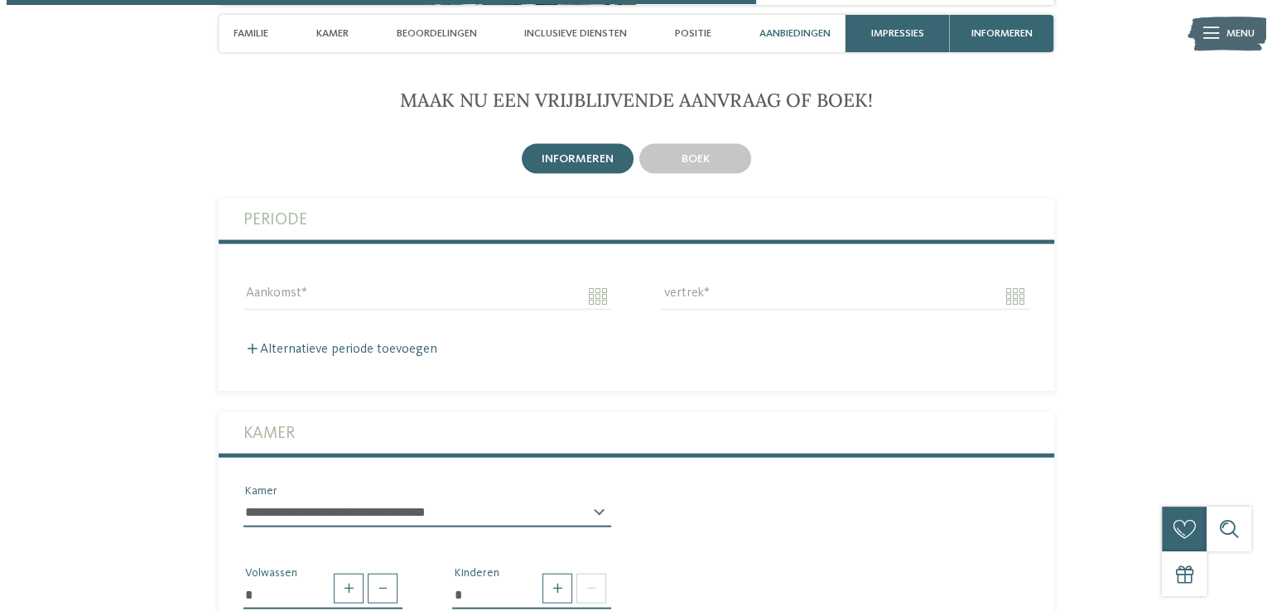
scroll to position [3042, 0]
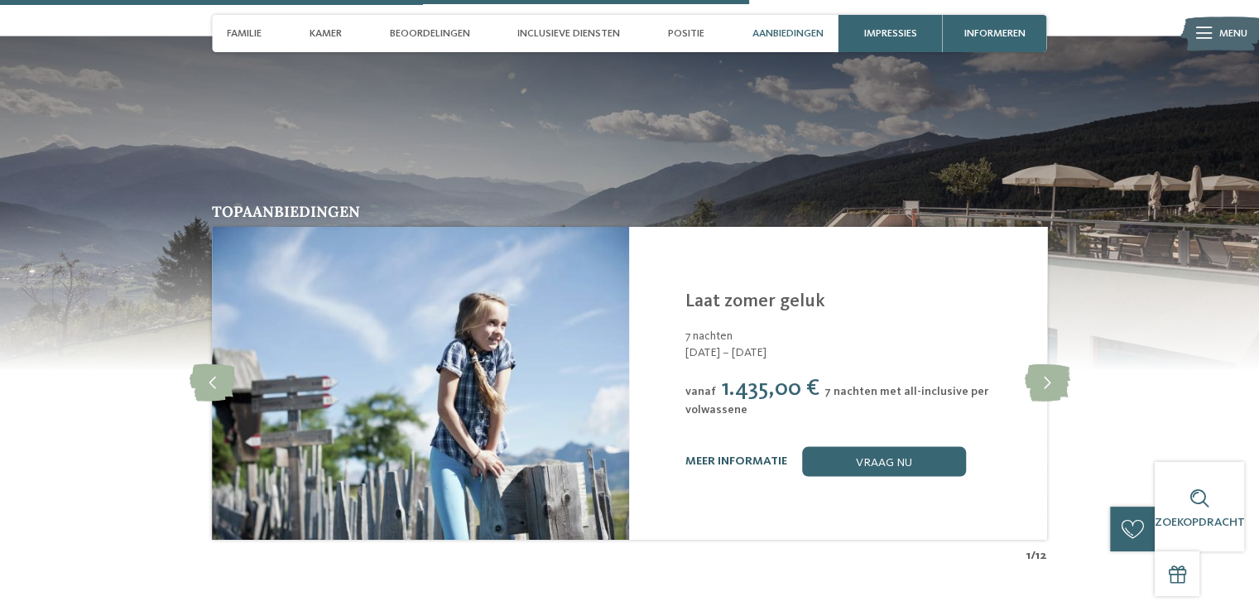
click at [722, 455] on font "meer informatie" at bounding box center [737, 461] width 102 height 12
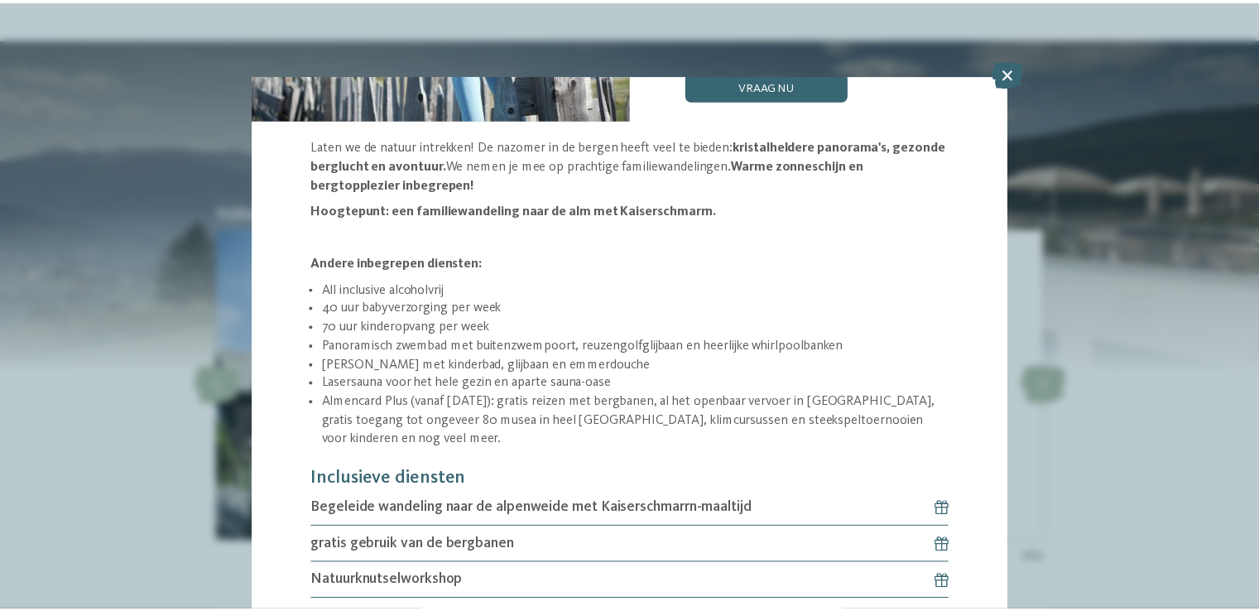
scroll to position [282, 0]
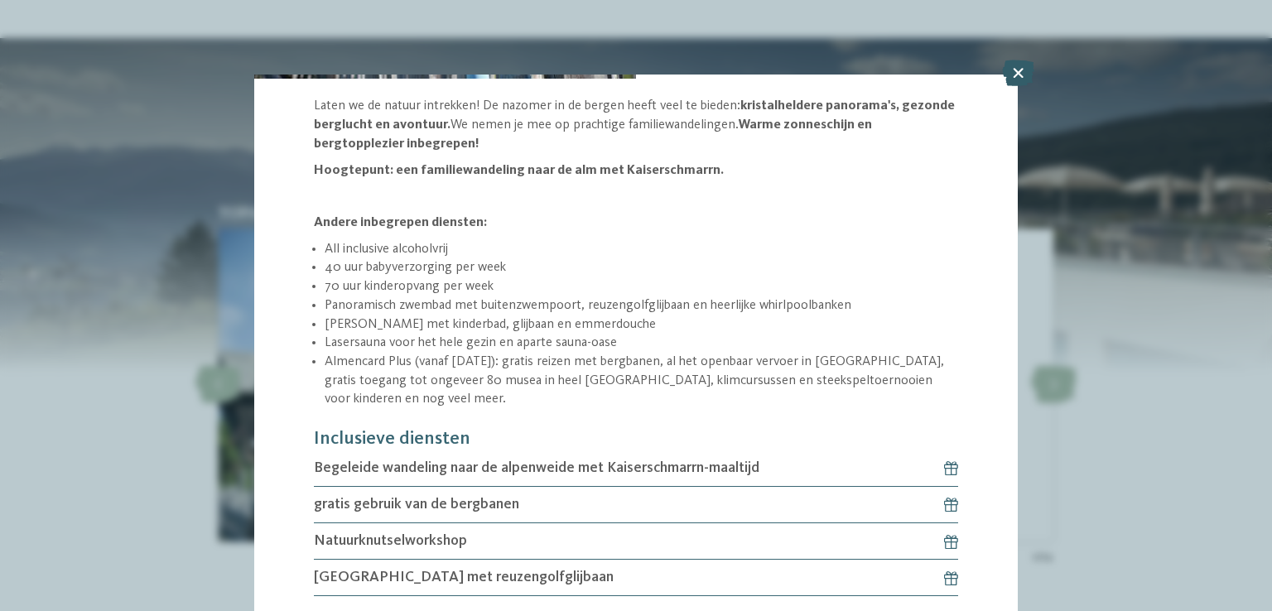
click at [1023, 74] on icon at bounding box center [1018, 73] width 32 height 26
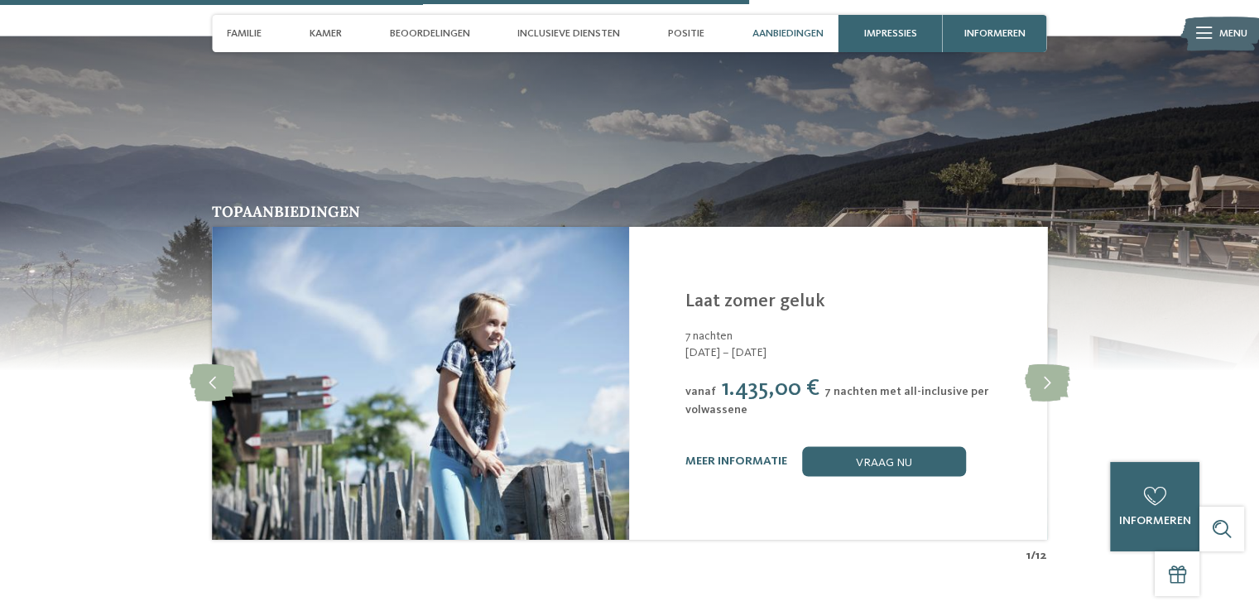
click at [1206, 42] on div at bounding box center [1204, 33] width 16 height 37
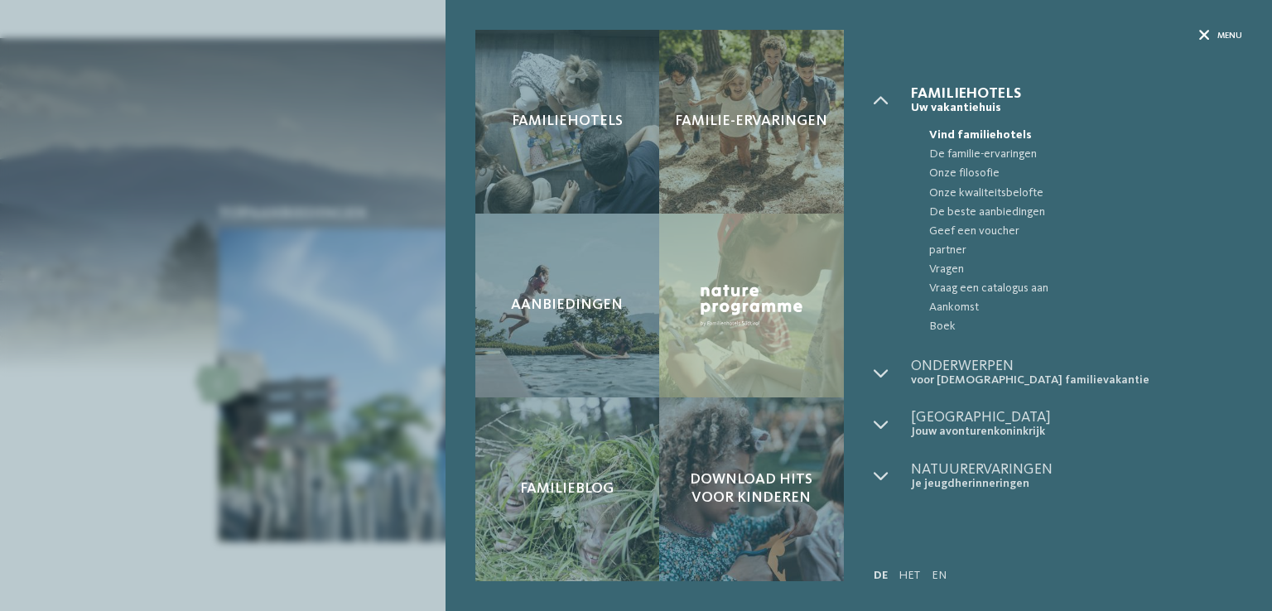
click at [1210, 33] on div "menu" at bounding box center [1220, 36] width 43 height 12
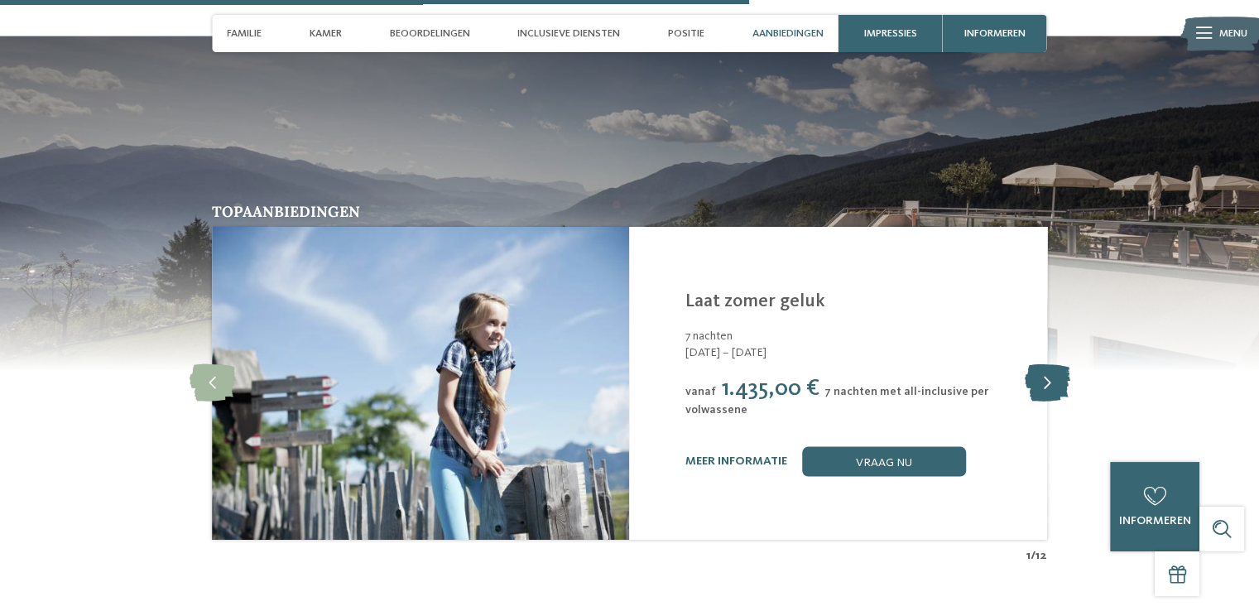
click at [1046, 364] on icon at bounding box center [1047, 382] width 46 height 37
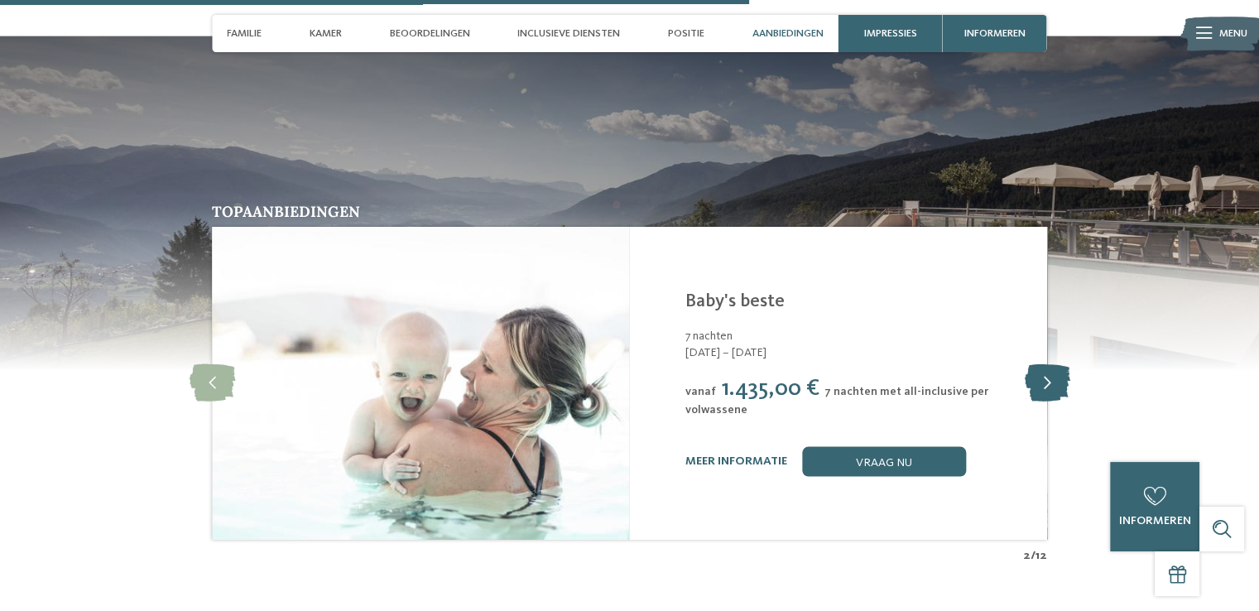
click at [1046, 364] on icon at bounding box center [1047, 382] width 46 height 37
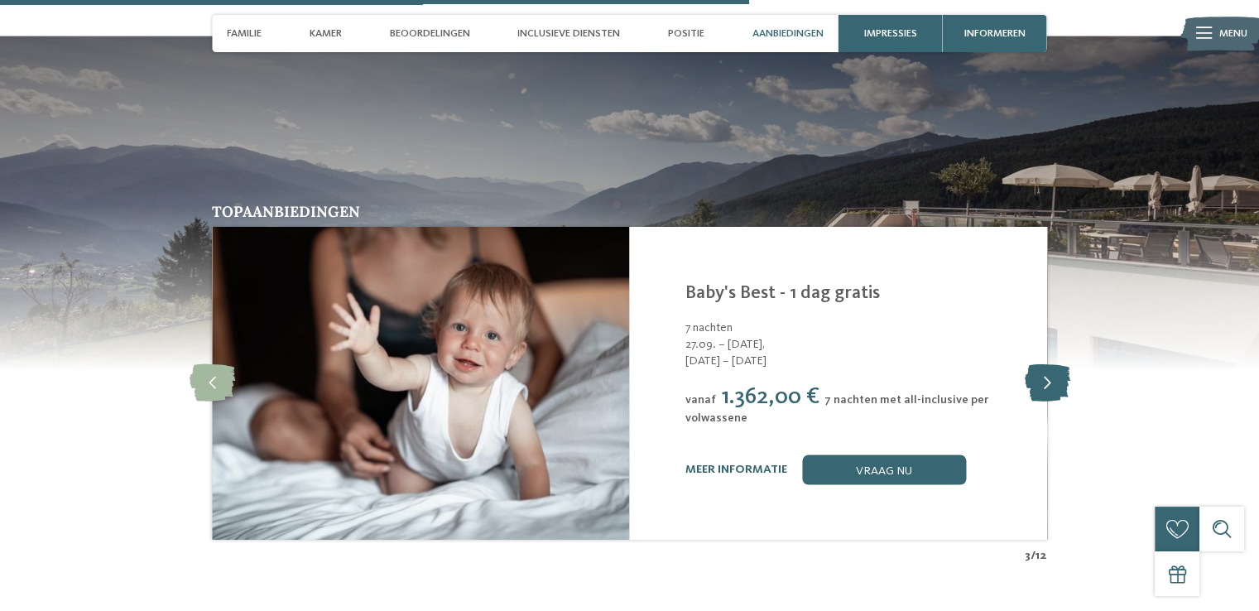
click at [1046, 364] on icon at bounding box center [1047, 382] width 46 height 37
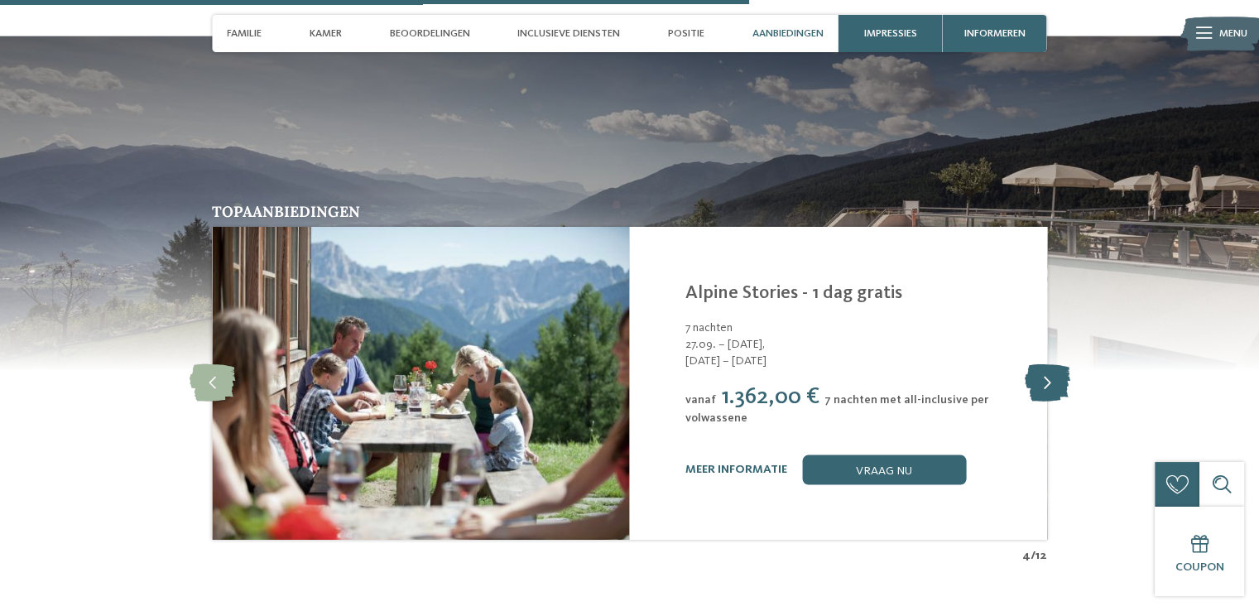
click at [1046, 364] on icon at bounding box center [1047, 382] width 46 height 37
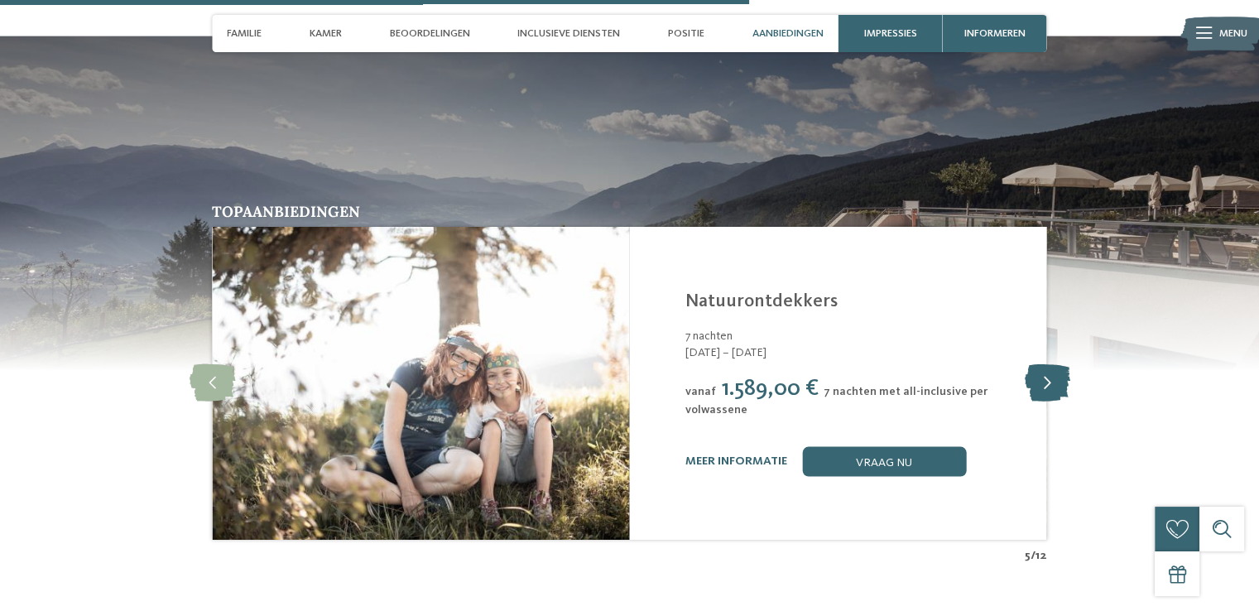
click at [1046, 364] on icon at bounding box center [1047, 382] width 46 height 37
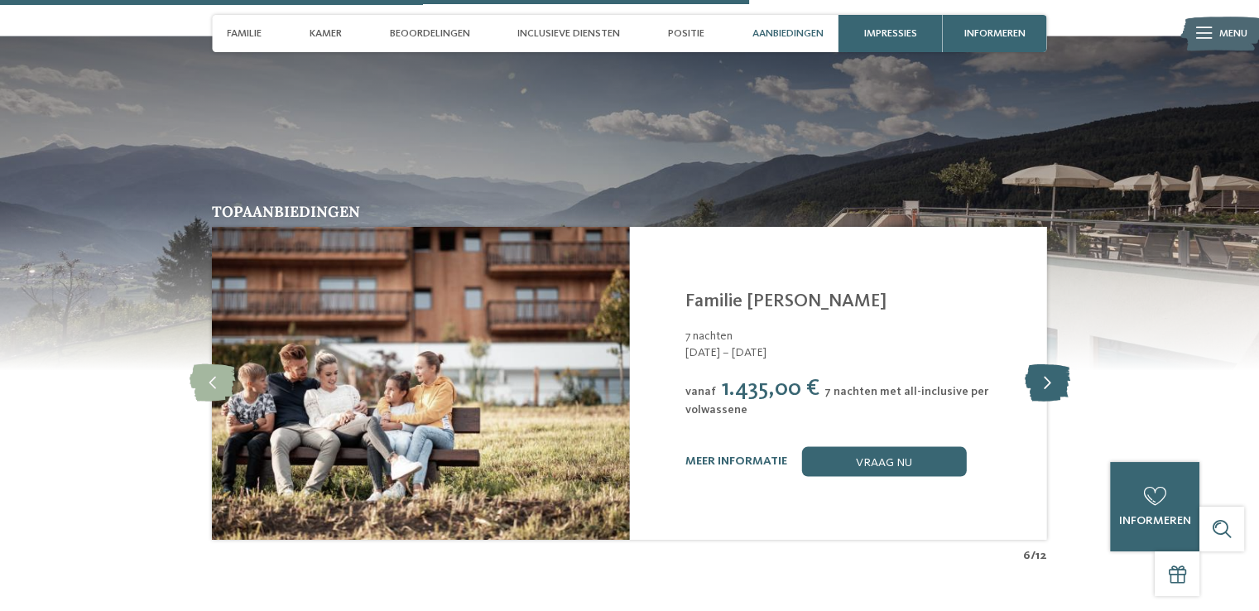
click at [1046, 364] on icon at bounding box center [1047, 382] width 46 height 37
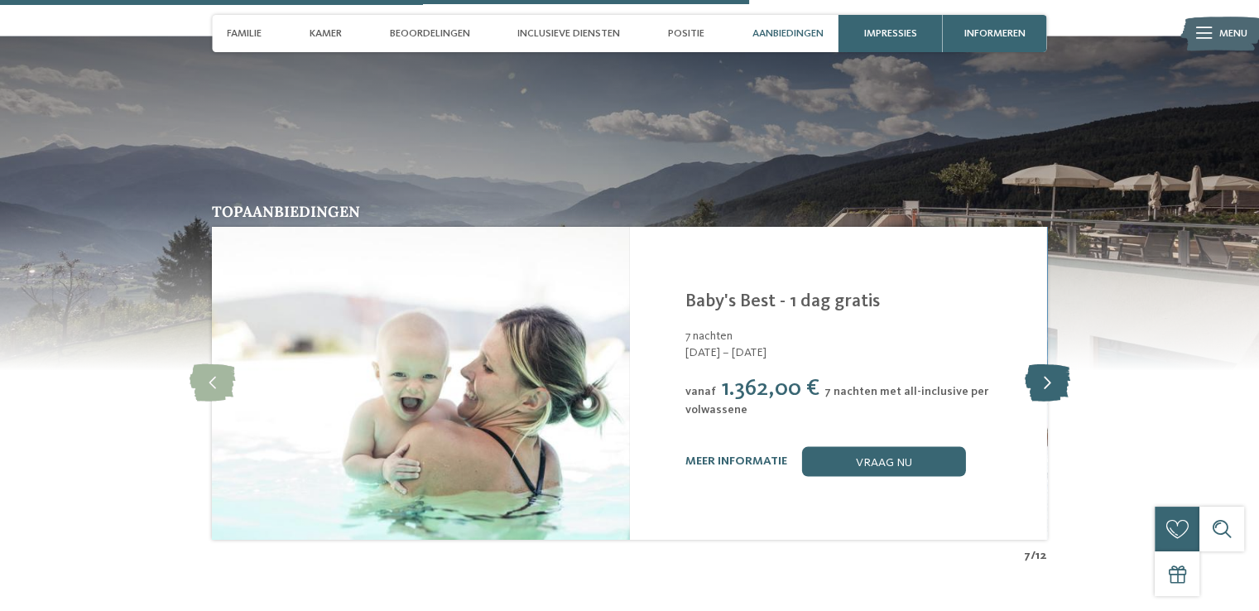
click at [1046, 364] on icon at bounding box center [1047, 382] width 46 height 37
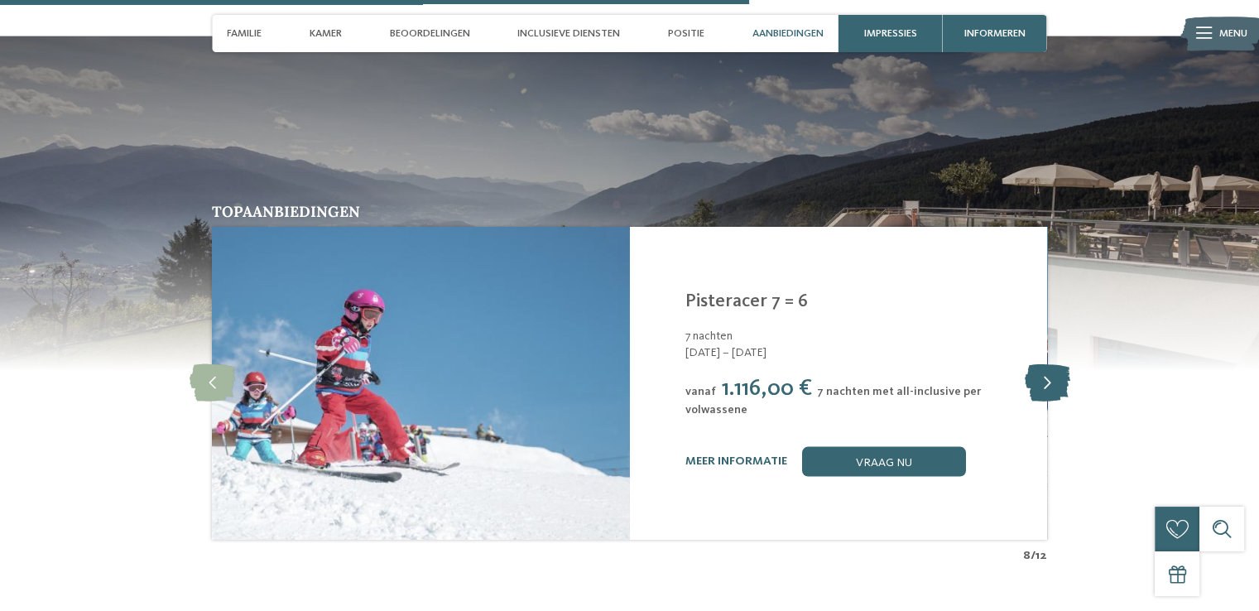
click at [1046, 364] on icon at bounding box center [1047, 382] width 46 height 37
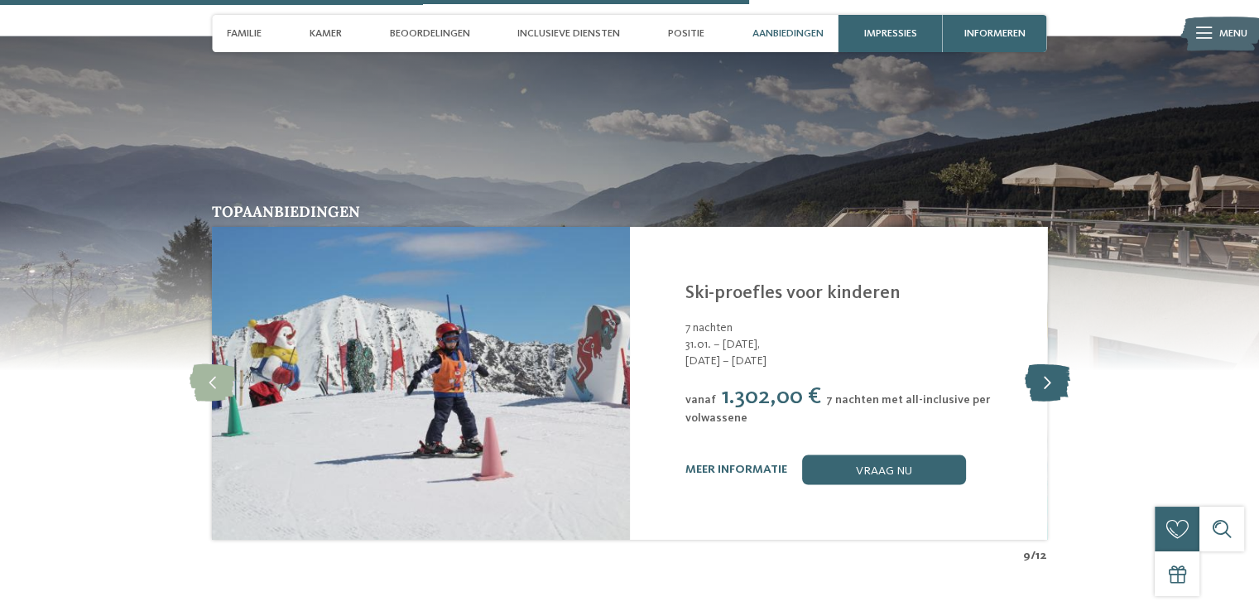
click at [1046, 364] on icon at bounding box center [1047, 382] width 46 height 37
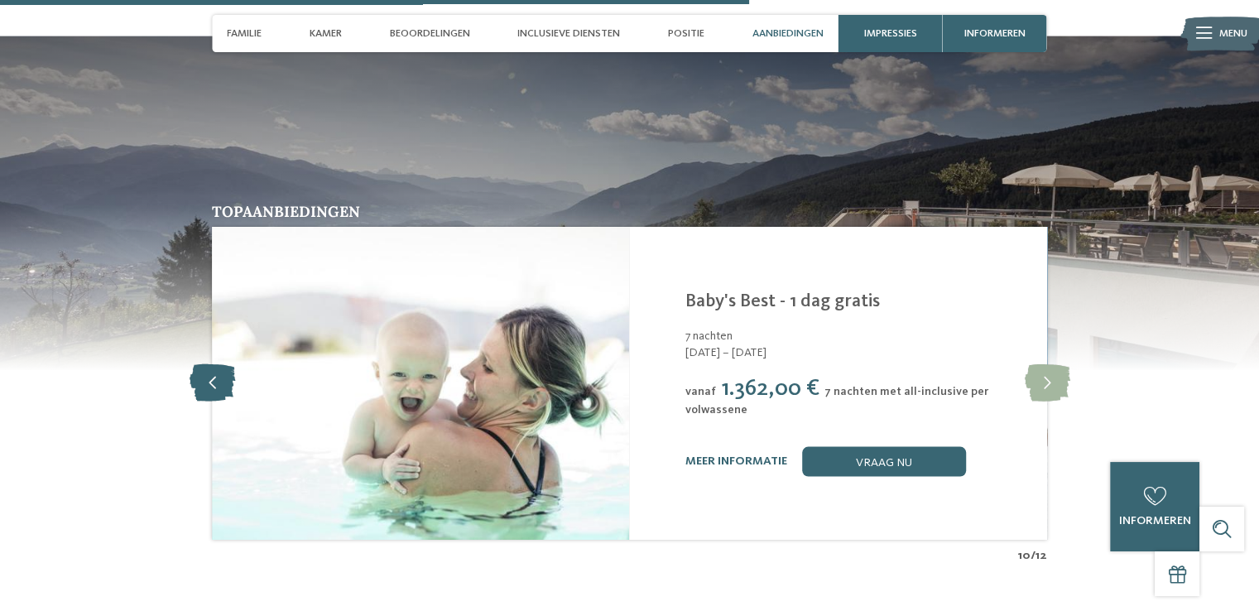
click at [217, 364] on icon at bounding box center [213, 382] width 46 height 37
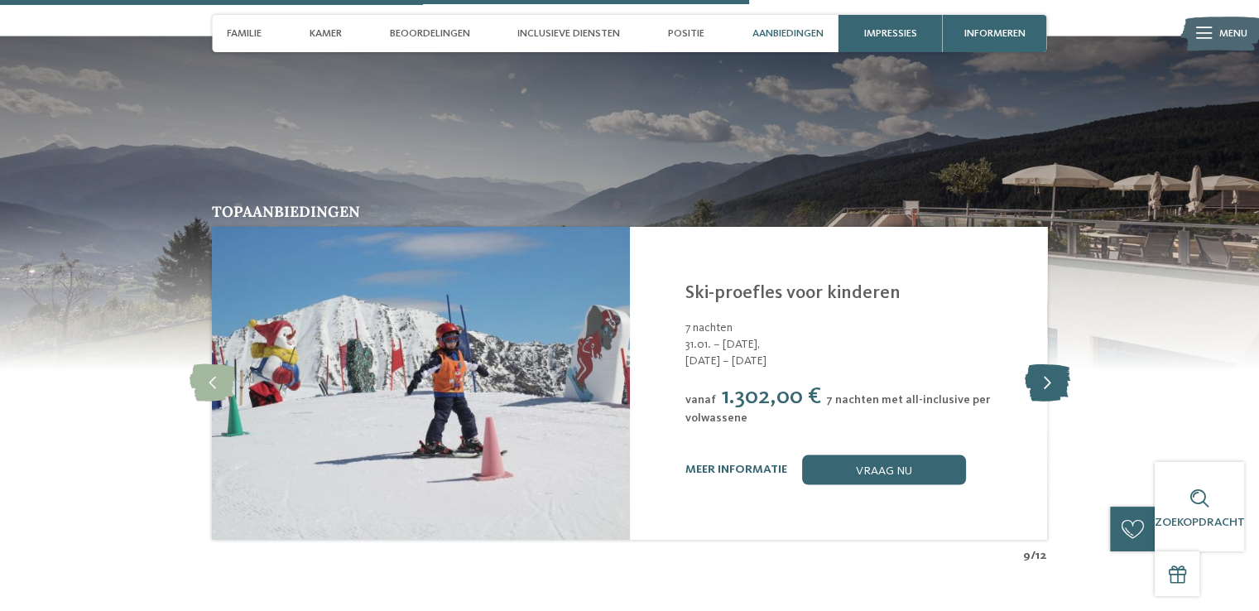
click at [1052, 372] on icon at bounding box center [1047, 382] width 46 height 37
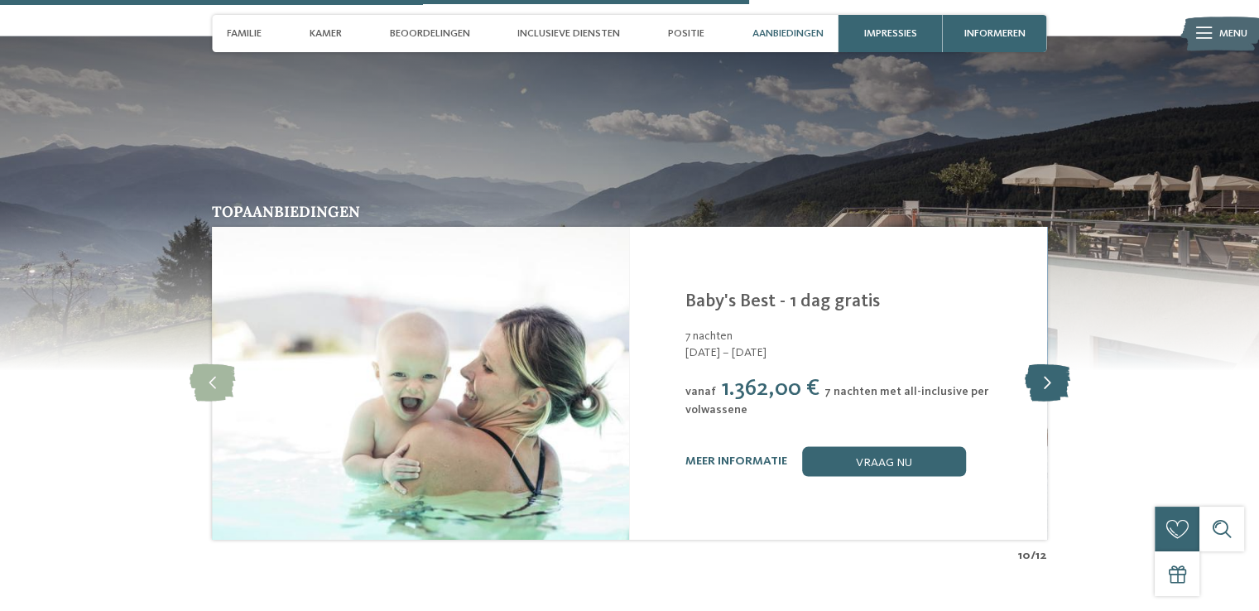
click at [1052, 372] on icon at bounding box center [1047, 382] width 46 height 37
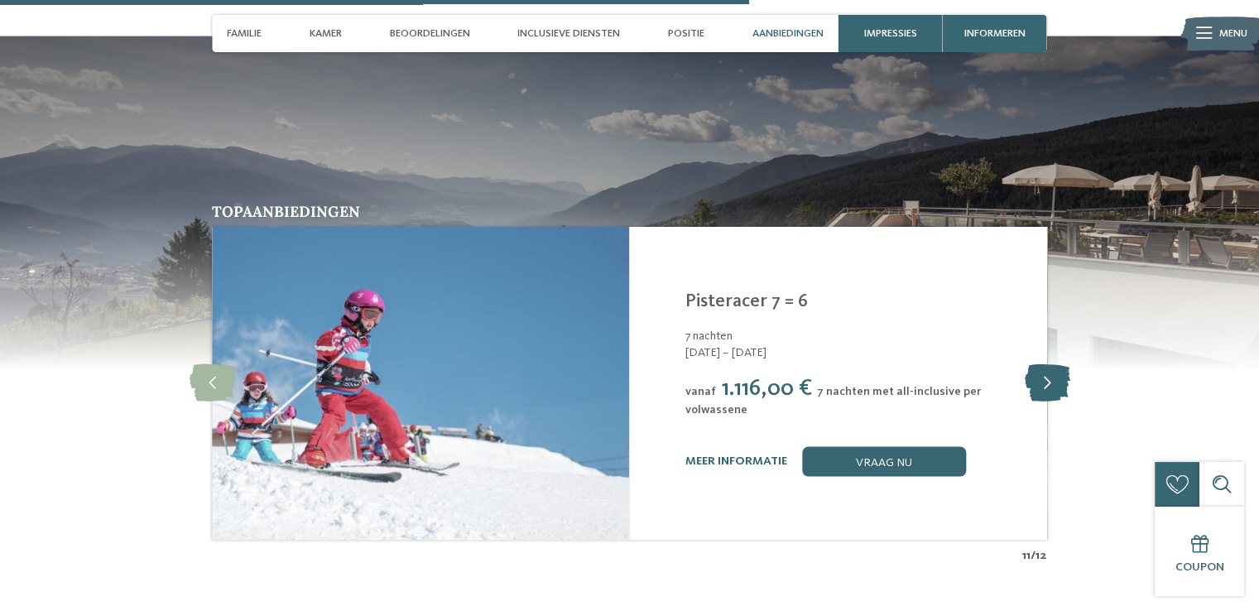
click at [1052, 372] on icon at bounding box center [1047, 382] width 46 height 37
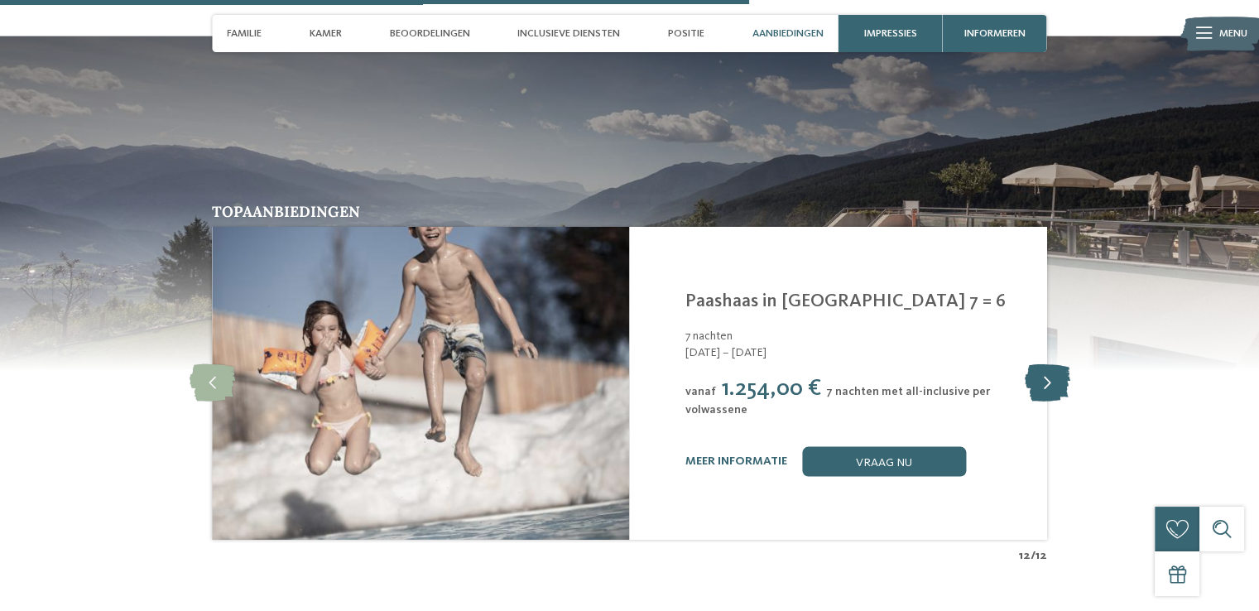
click at [1052, 372] on icon at bounding box center [1047, 382] width 46 height 37
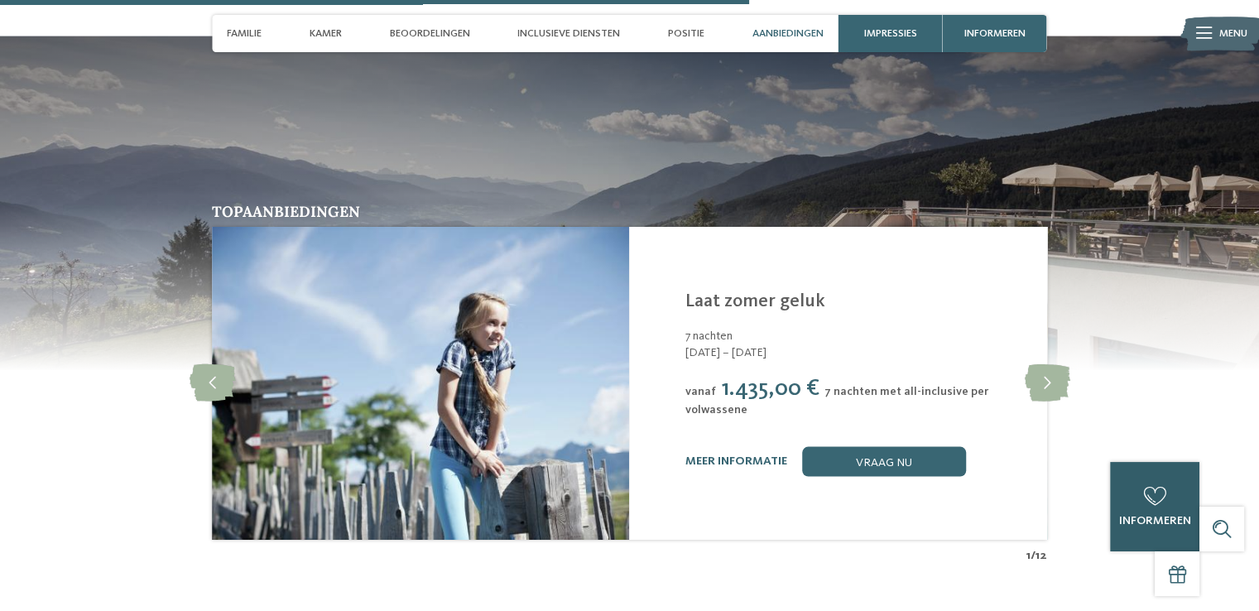
click at [1153, 501] on icon at bounding box center [1154, 496] width 22 height 19
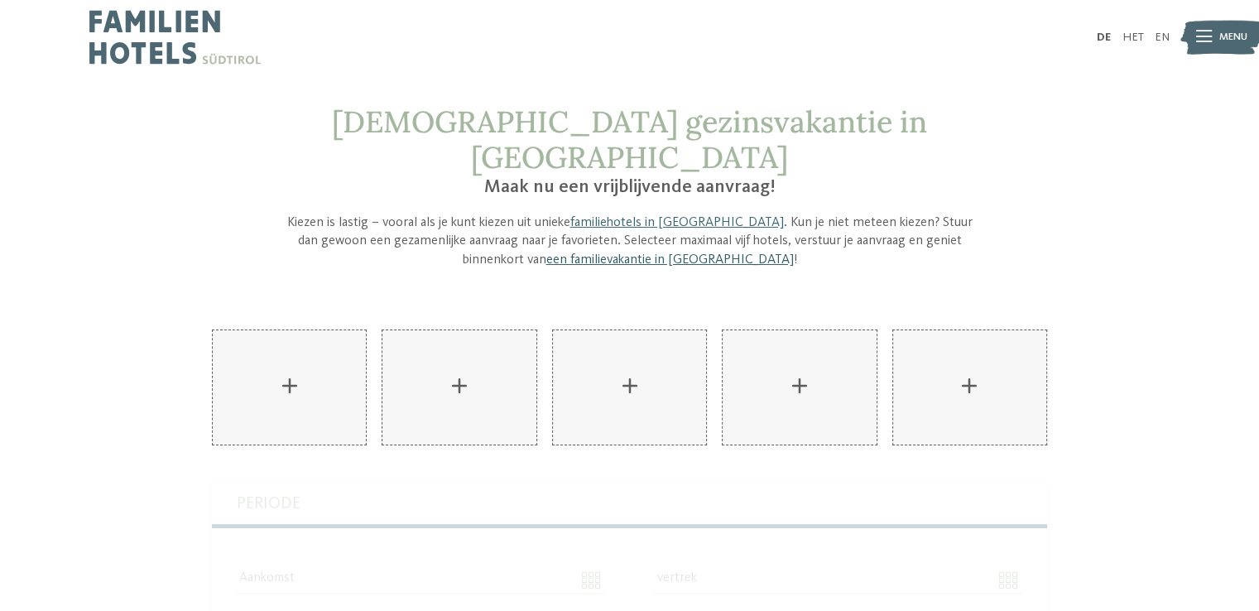
click at [605, 253] on font "een familievakantie in [GEOGRAPHIC_DATA]" at bounding box center [670, 259] width 248 height 13
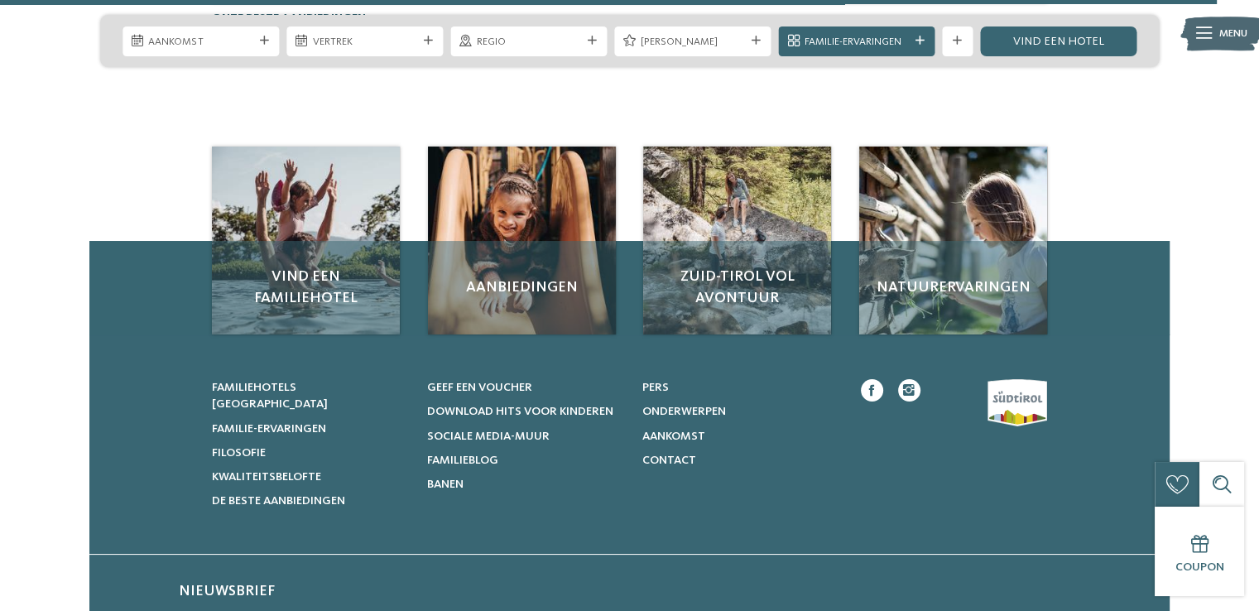
scroll to position [4315, 0]
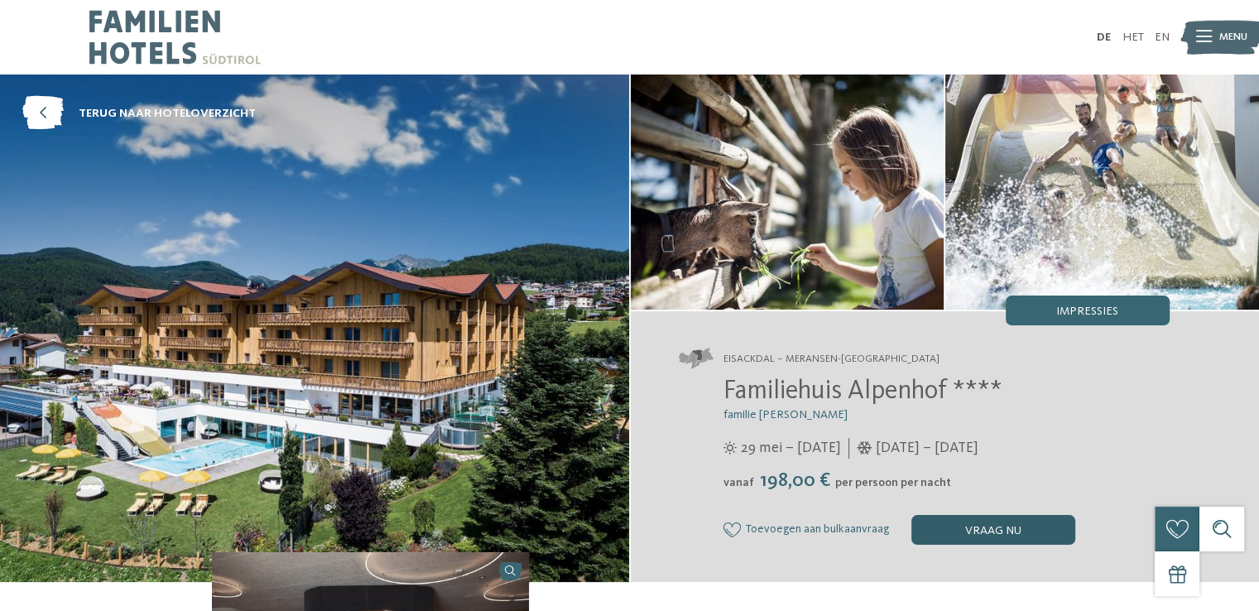
click at [977, 532] on font "vraag nu" at bounding box center [993, 531] width 56 height 12
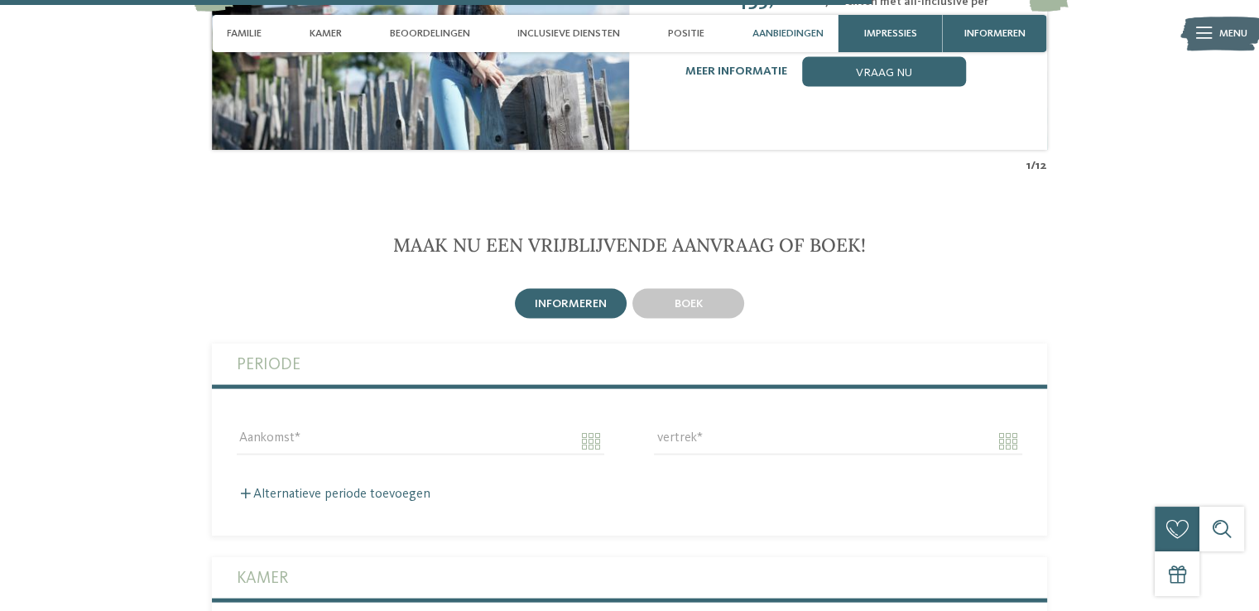
scroll to position [3537, 0]
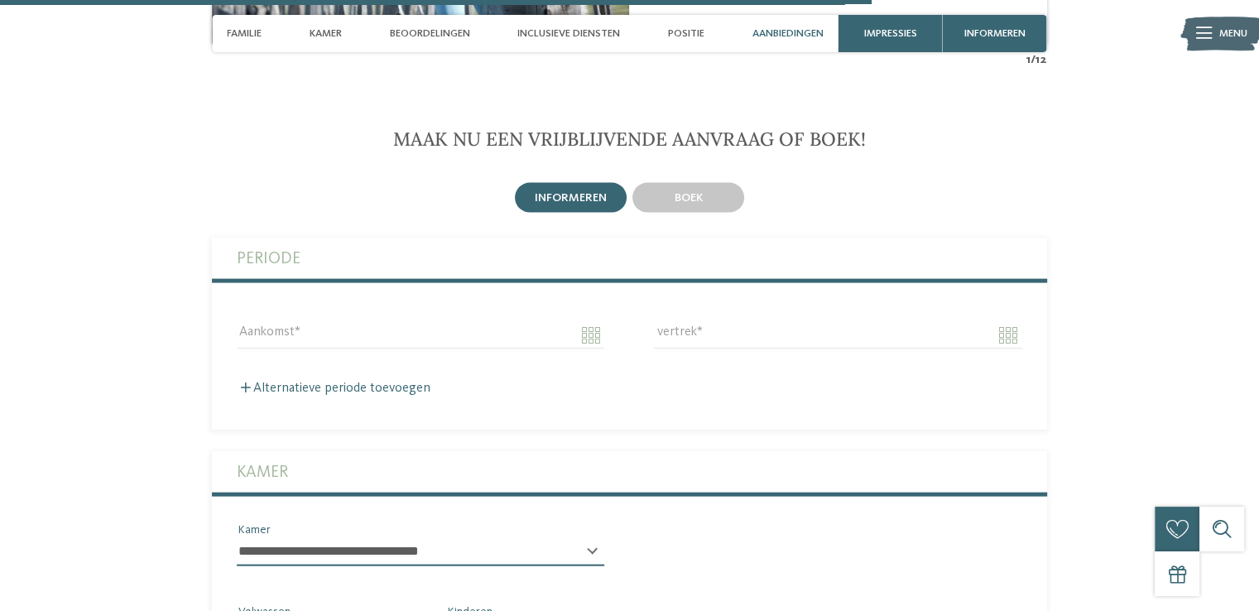
drag, startPoint x: 977, startPoint y: 532, endPoint x: 645, endPoint y: 418, distance: 351.1
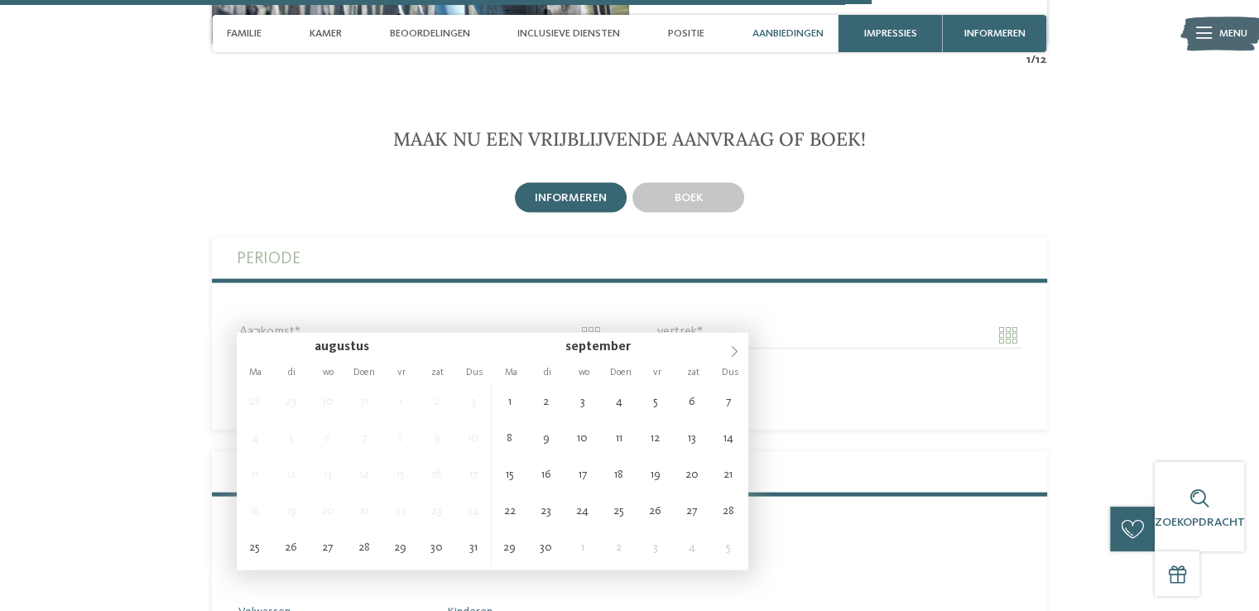
click at [738, 350] on icon at bounding box center [735, 352] width 12 height 12
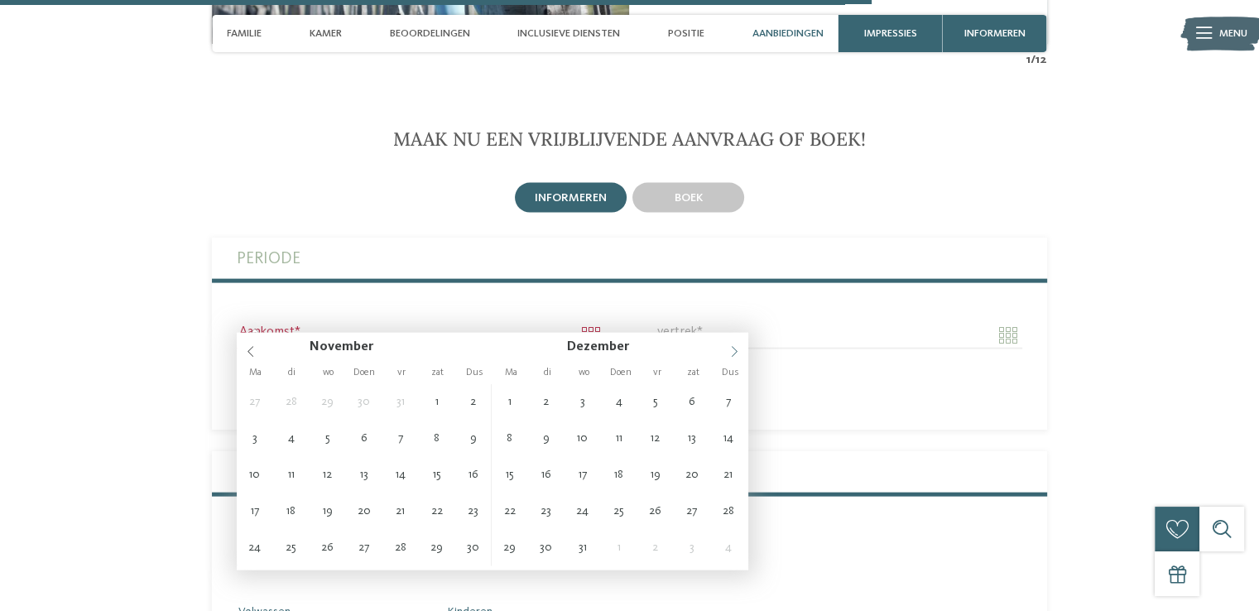
click at [738, 350] on icon at bounding box center [735, 352] width 12 height 12
type input "****"
click at [738, 350] on icon at bounding box center [735, 352] width 12 height 12
type input "****"
click at [738, 350] on icon at bounding box center [735, 352] width 12 height 12
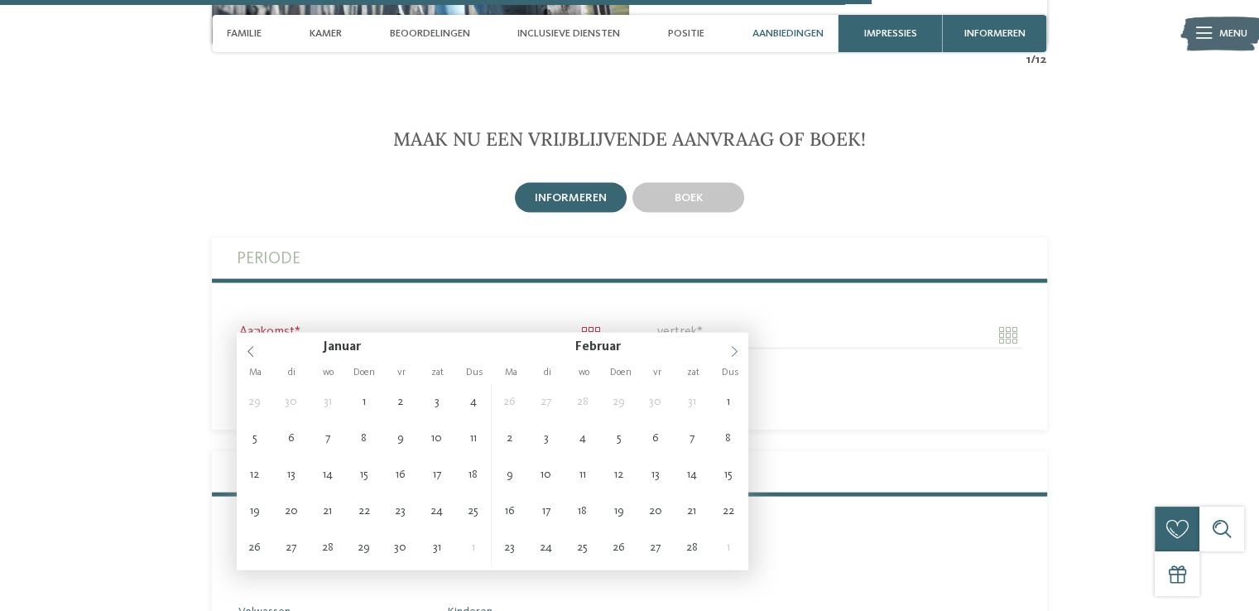
click at [738, 350] on icon at bounding box center [735, 352] width 12 height 12
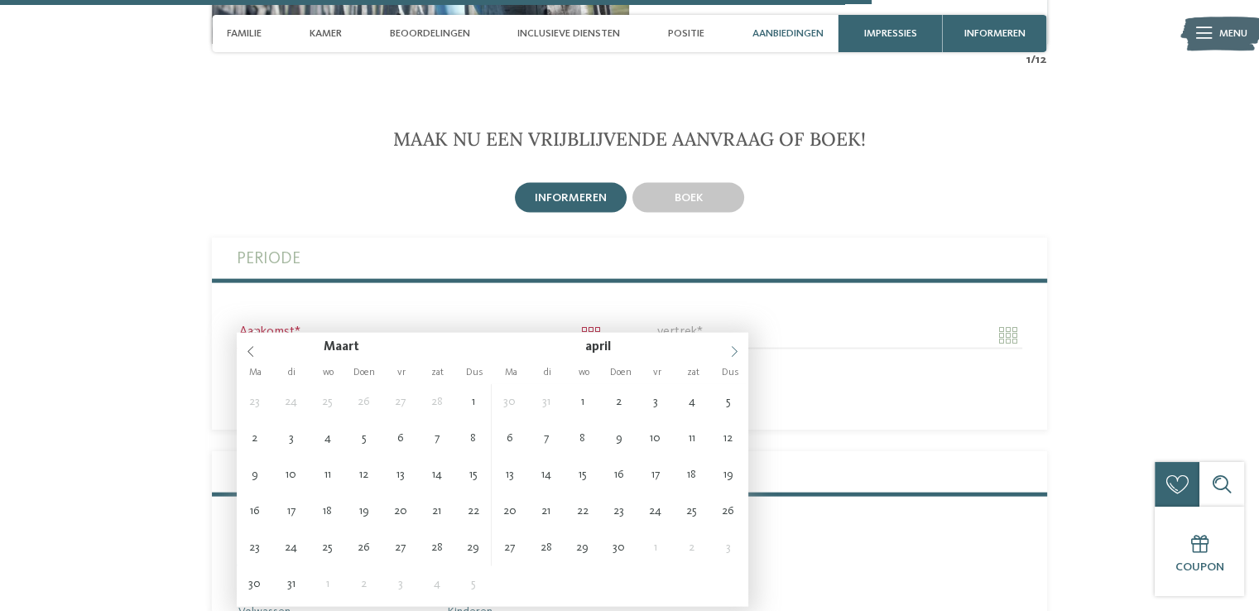
click at [738, 350] on icon at bounding box center [735, 352] width 12 height 12
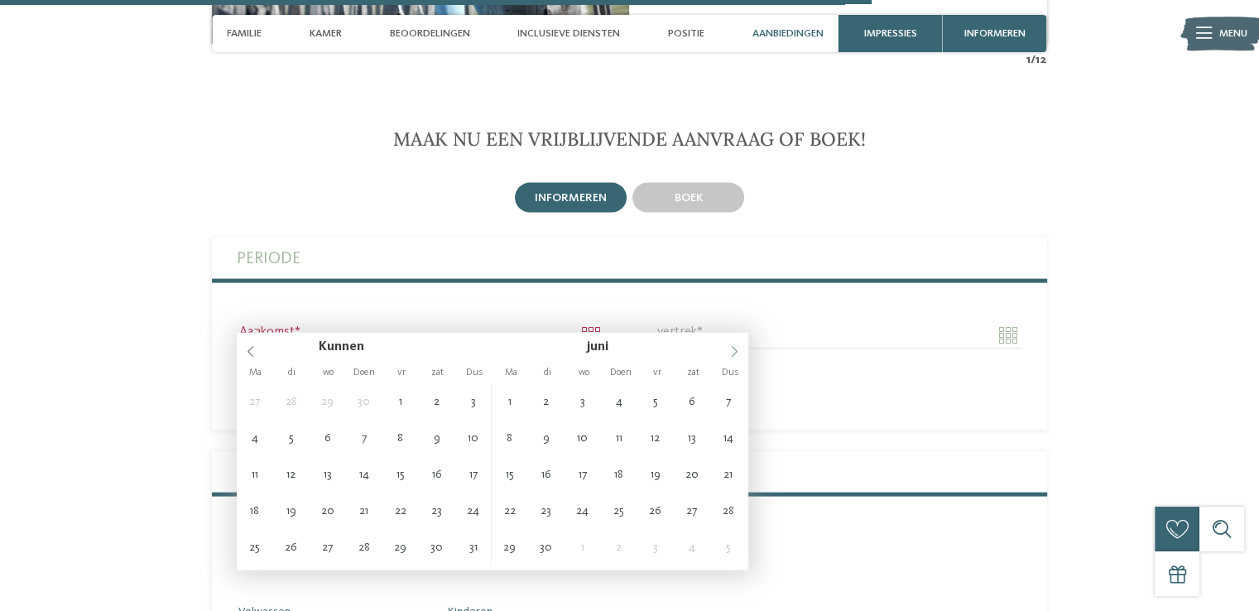
click at [738, 350] on icon at bounding box center [735, 352] width 12 height 12
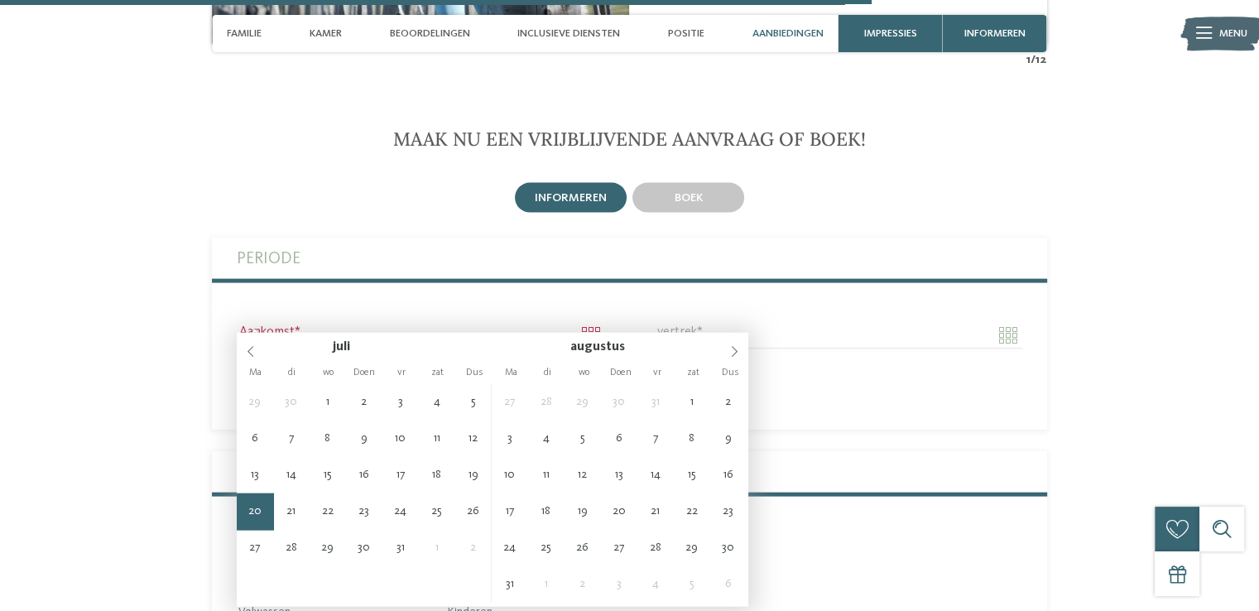
type input "**********"
type input "****"
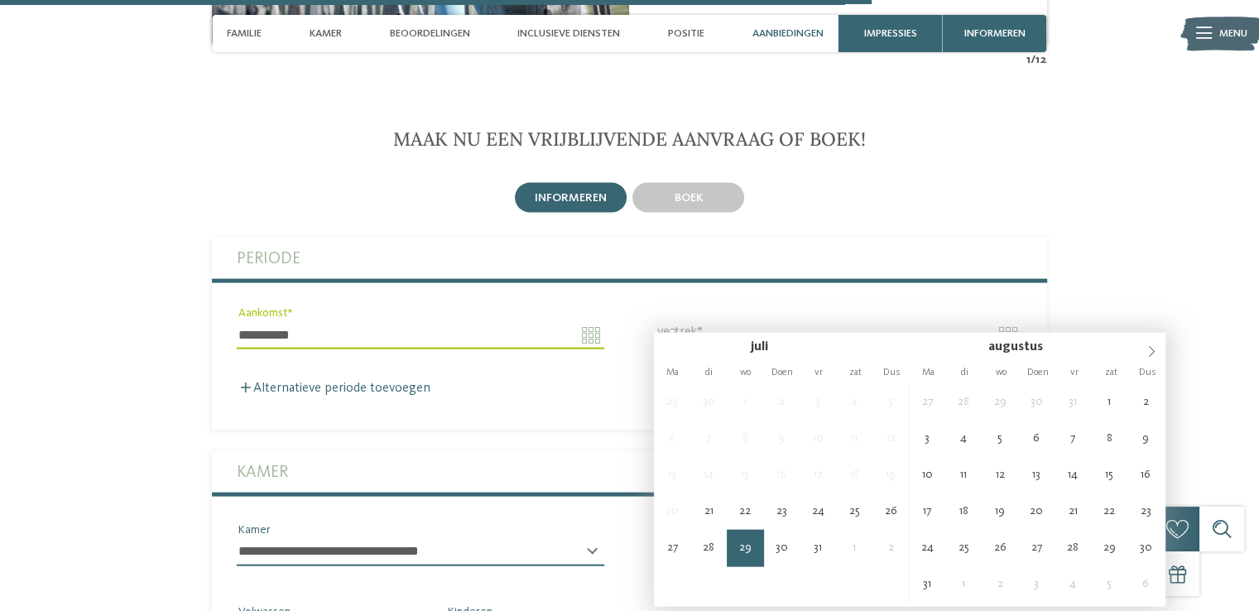
type input "**********"
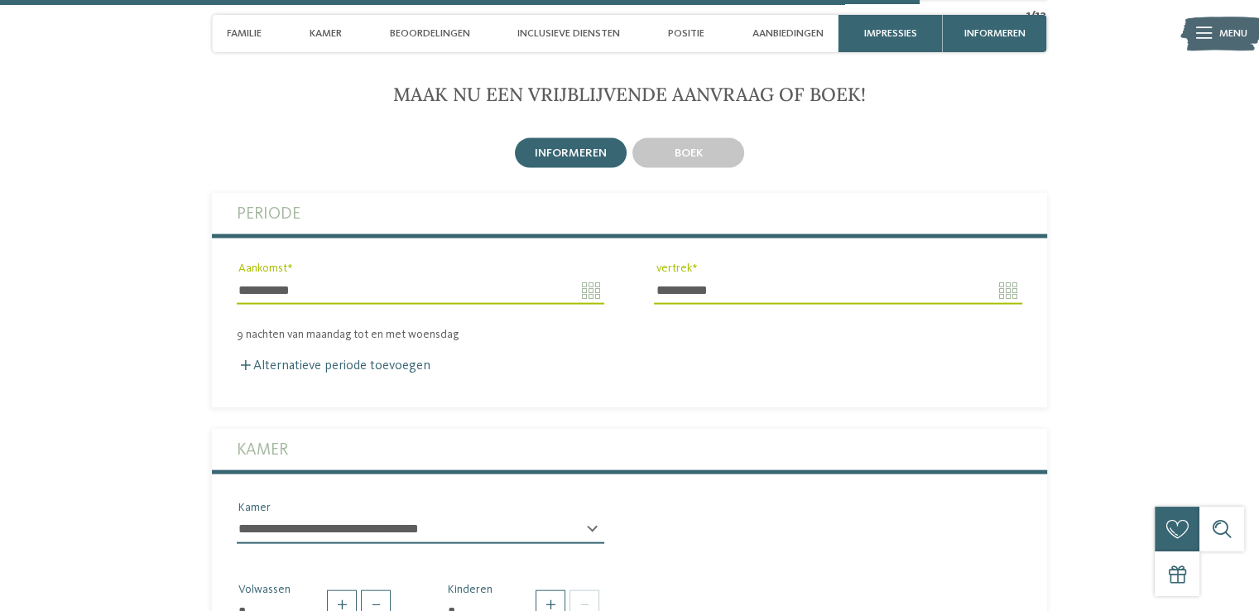
scroll to position [3769, 0]
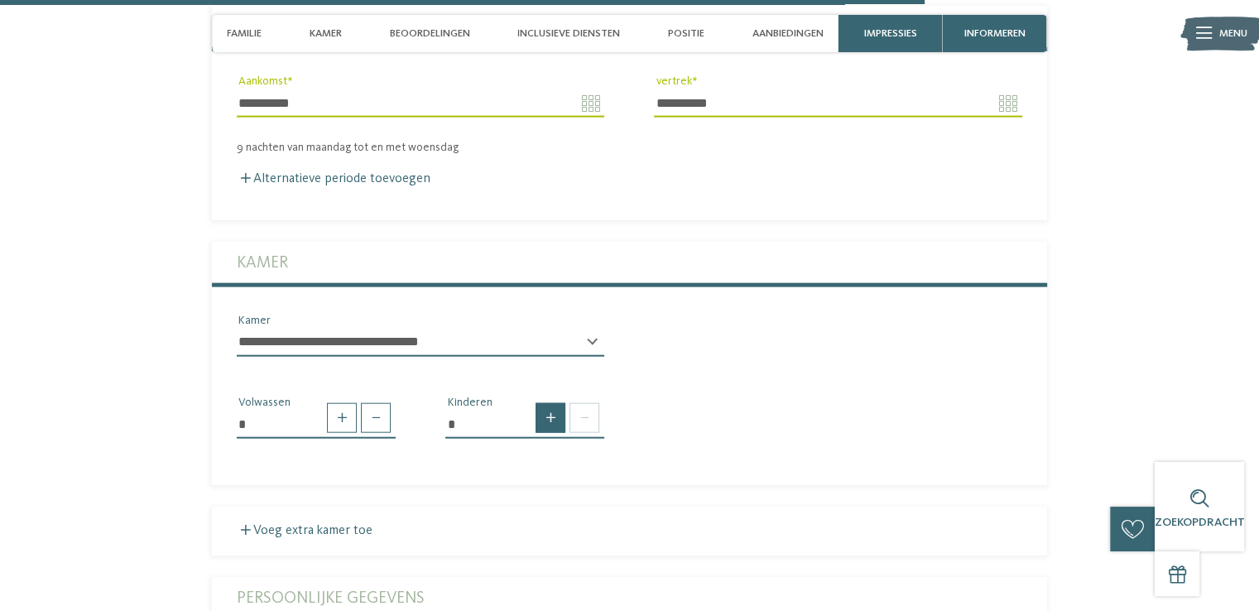
click at [552, 403] on span at bounding box center [551, 418] width 30 height 30
type input "*"
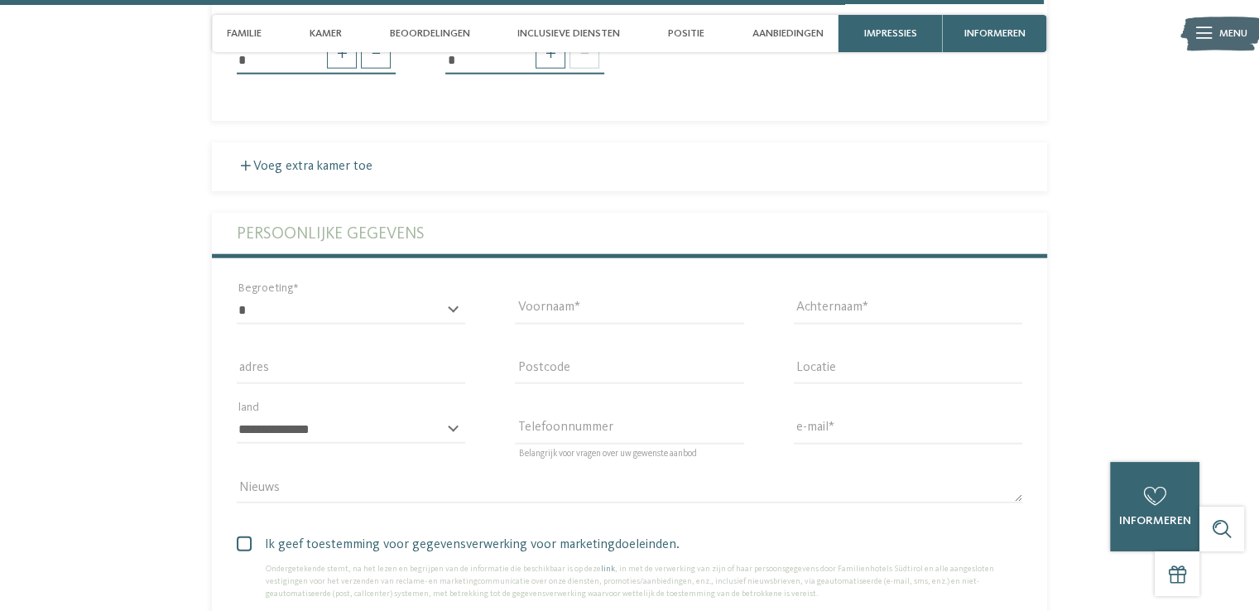
scroll to position [4255, 0]
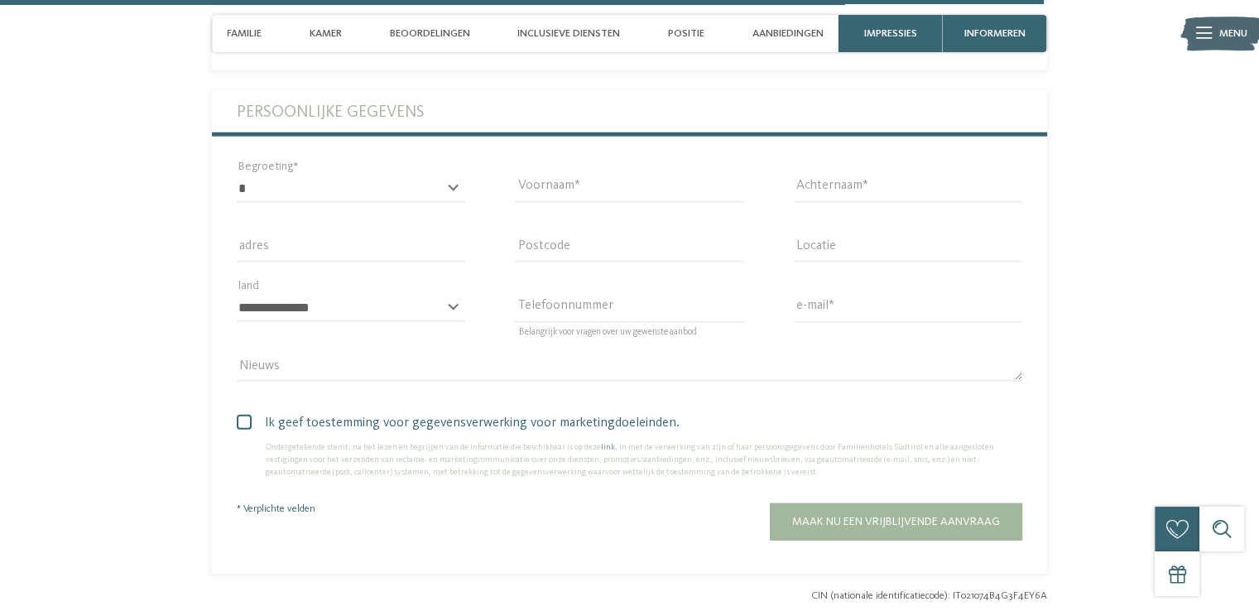
click at [453, 175] on div "* ****** ***** ******* ******* Begroeting" at bounding box center [351, 196] width 229 height 43
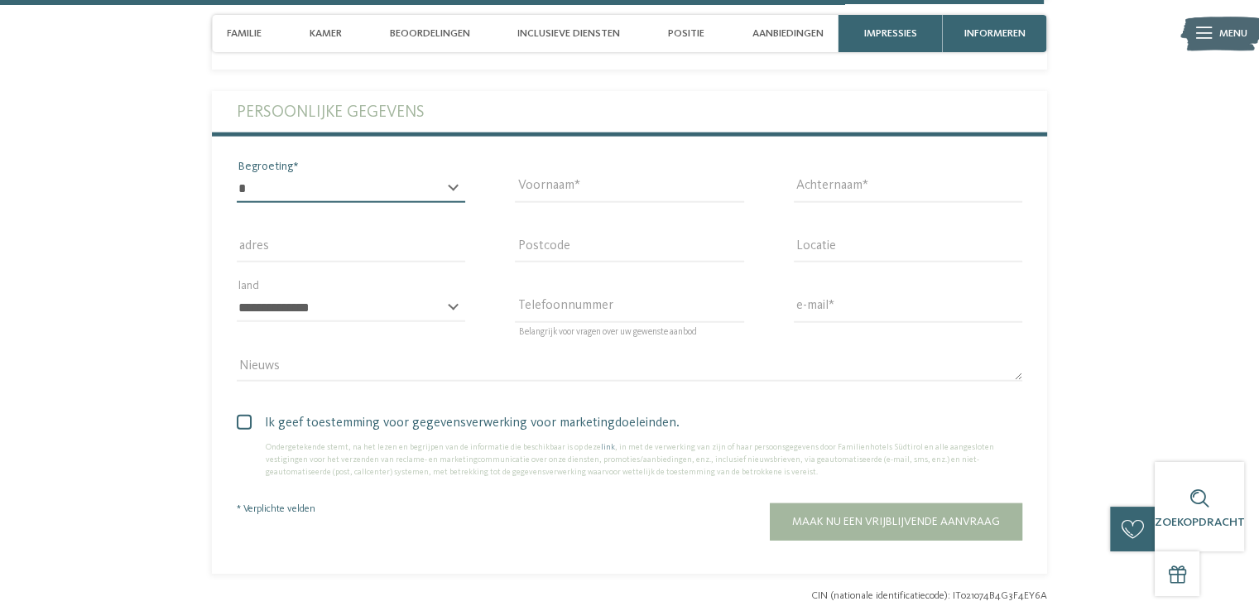
click at [450, 175] on select "* ****** ***** ******* *******" at bounding box center [351, 189] width 229 height 28
select select "*"
click at [237, 175] on select "* ****** ***** ******* *******" at bounding box center [351, 189] width 229 height 28
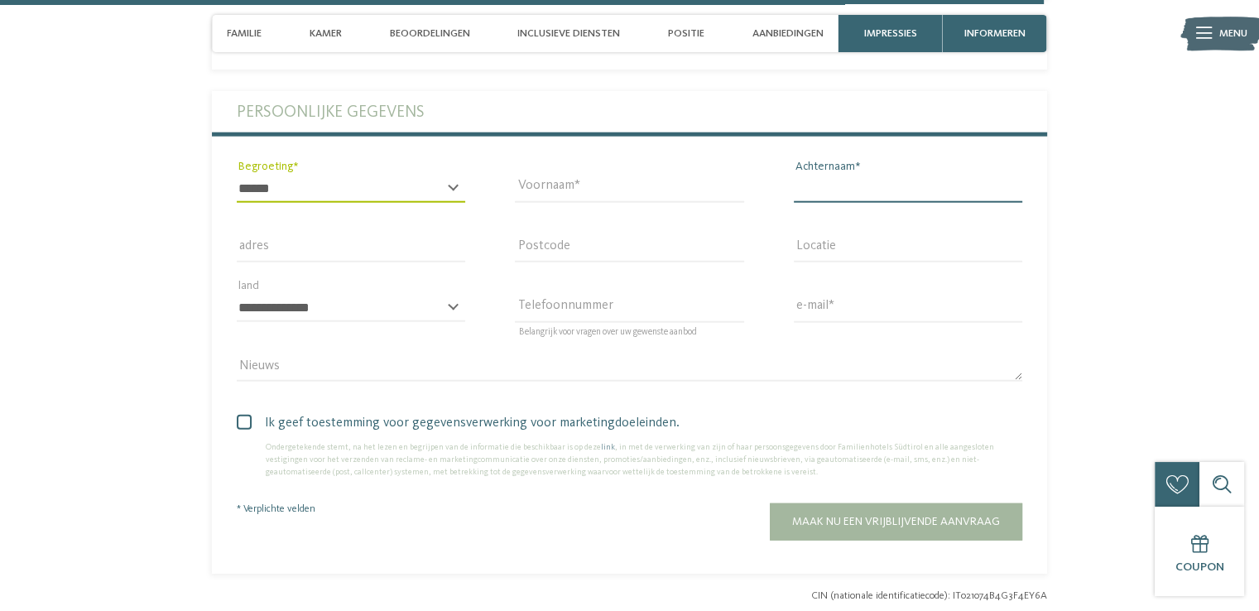
click at [863, 175] on input "Achternaam" at bounding box center [908, 189] width 229 height 28
type input "****"
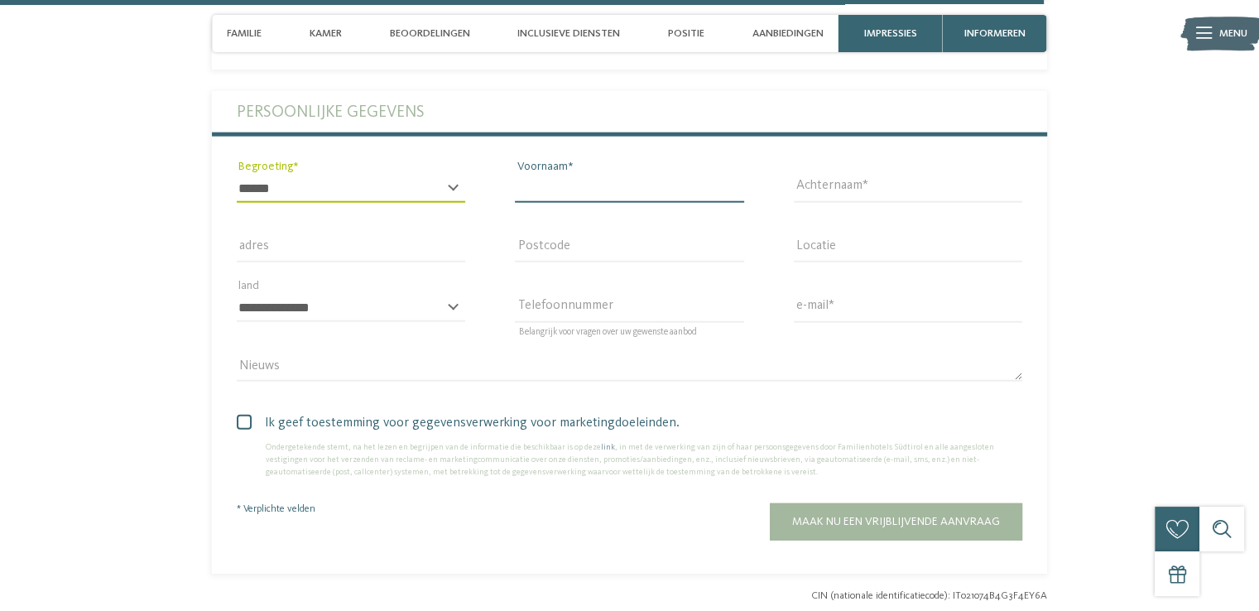
type input "****"
type input "**********"
type input "*******"
type input "*********"
select select "**"
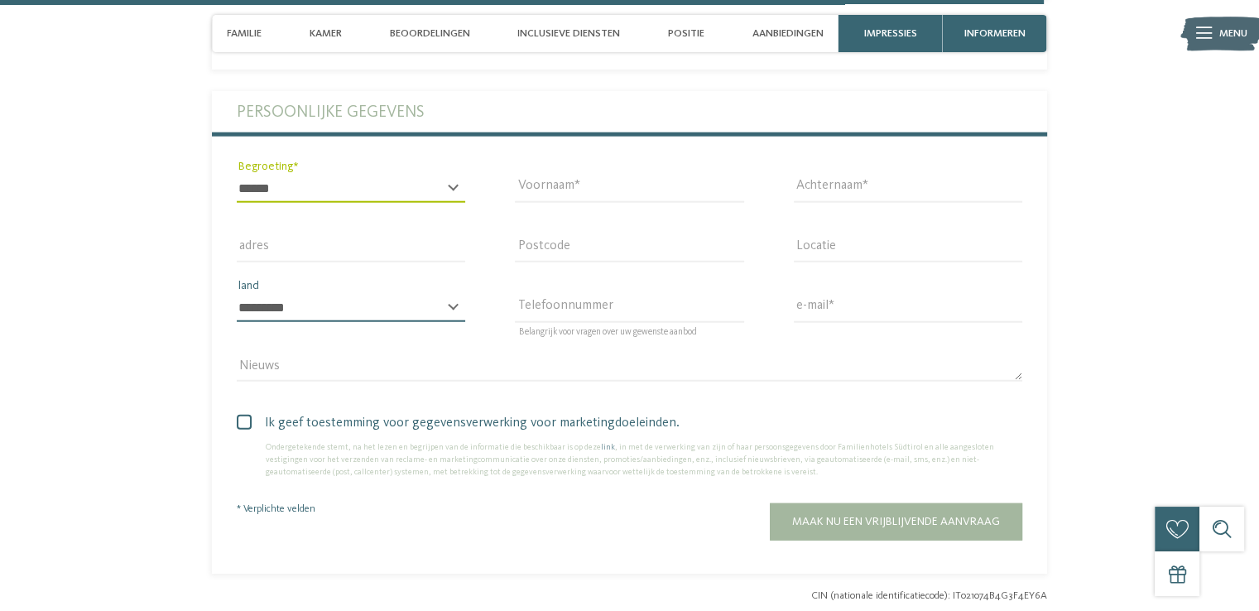
type input "**********"
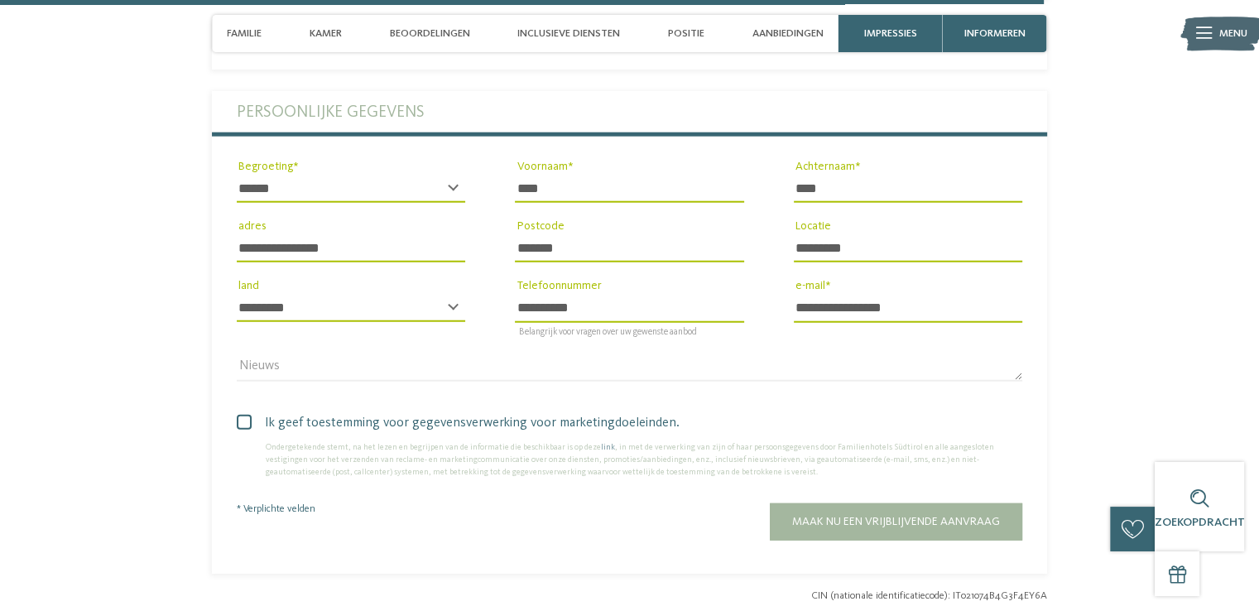
click at [245, 415] on span at bounding box center [244, 422] width 15 height 15
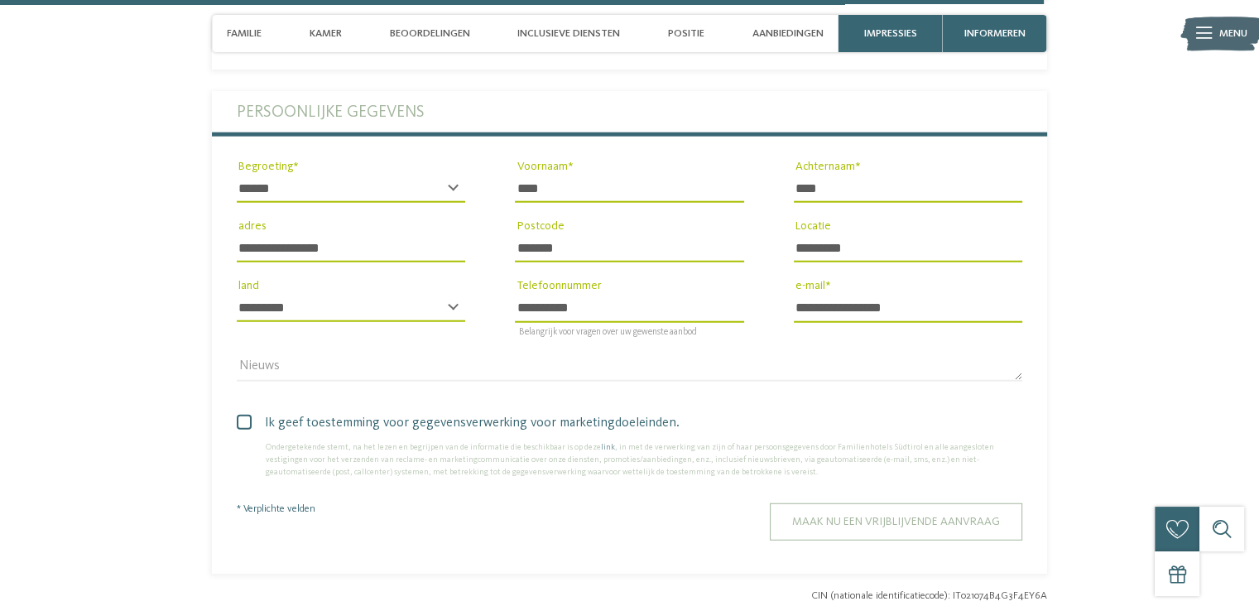
click at [888, 511] on button "Maak nu een vrijblijvende aanvraag" at bounding box center [896, 521] width 253 height 37
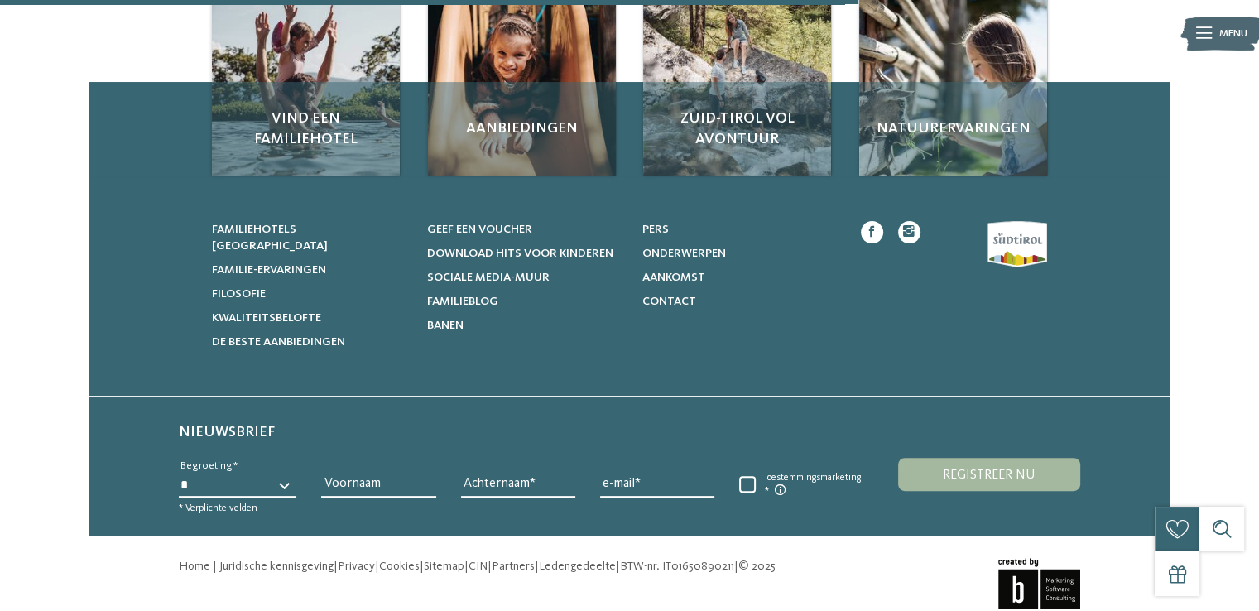
scroll to position [469, 0]
